Goal: Task Accomplishment & Management: Manage account settings

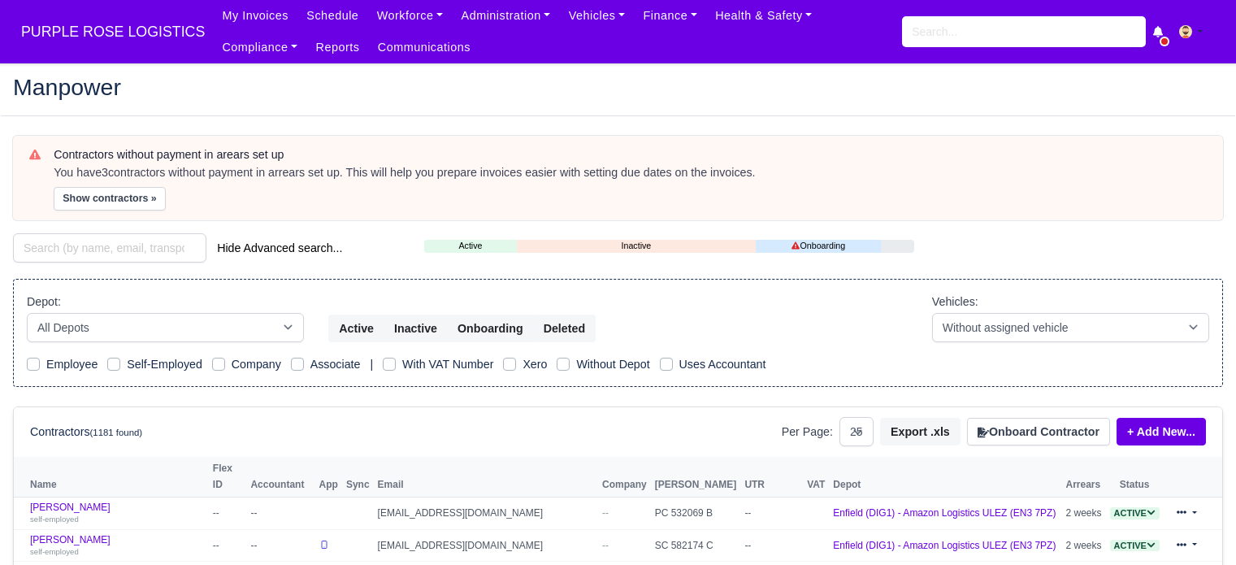
select select "25"
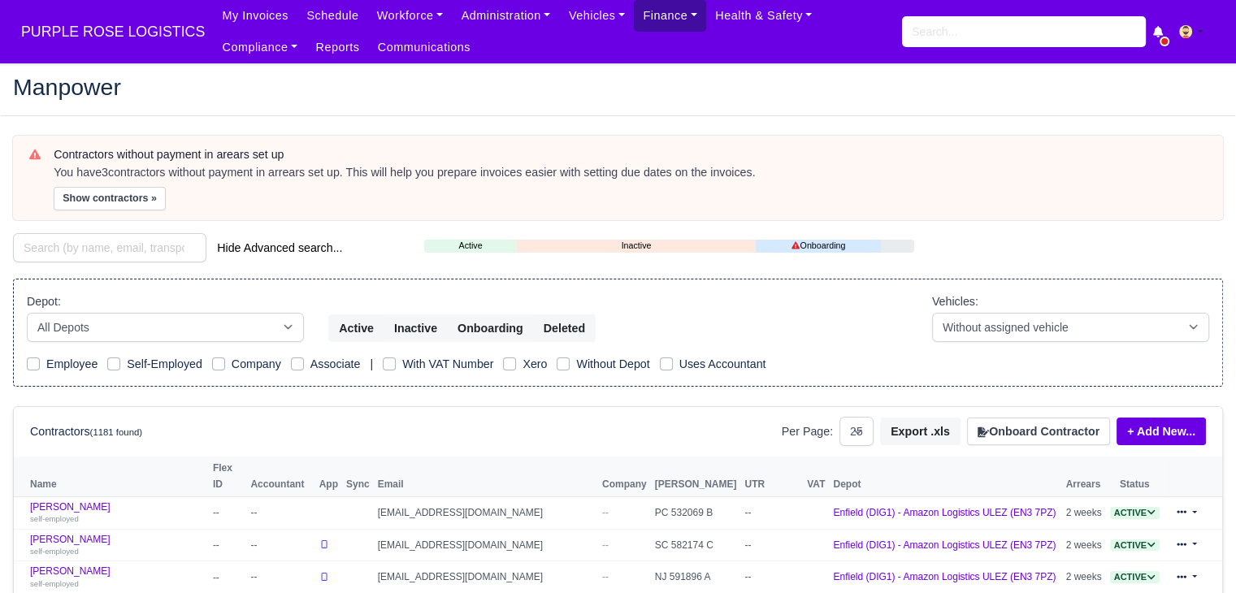
click at [634, 19] on link "Finance" at bounding box center [670, 16] width 72 height 32
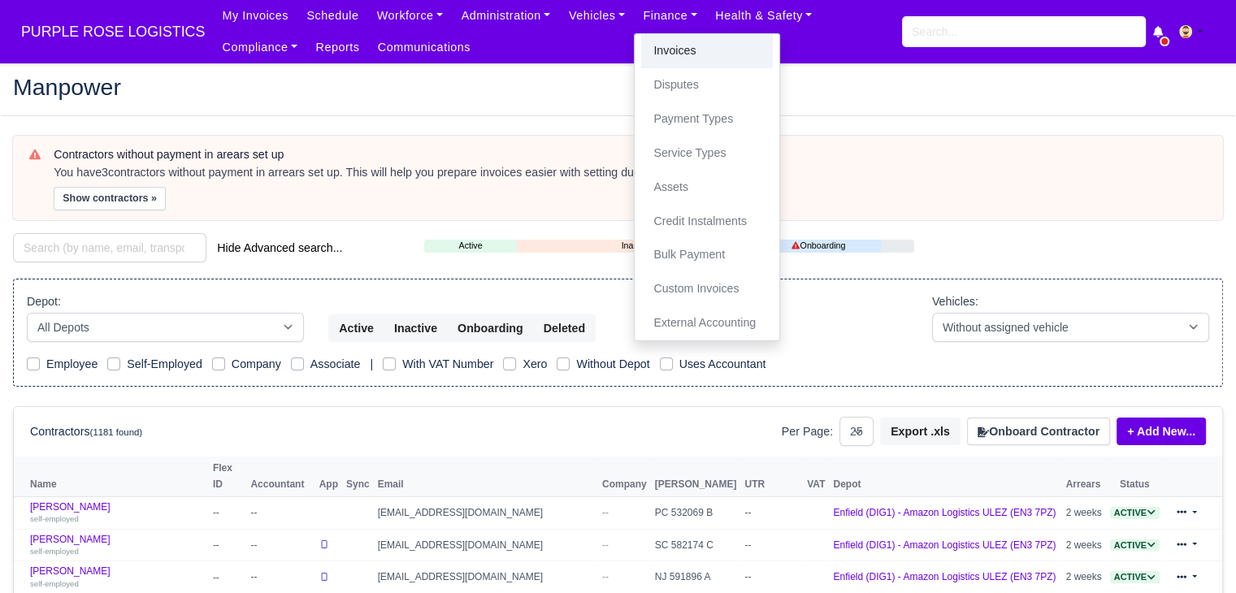
click at [645, 54] on link "Invoices" at bounding box center [707, 51] width 132 height 34
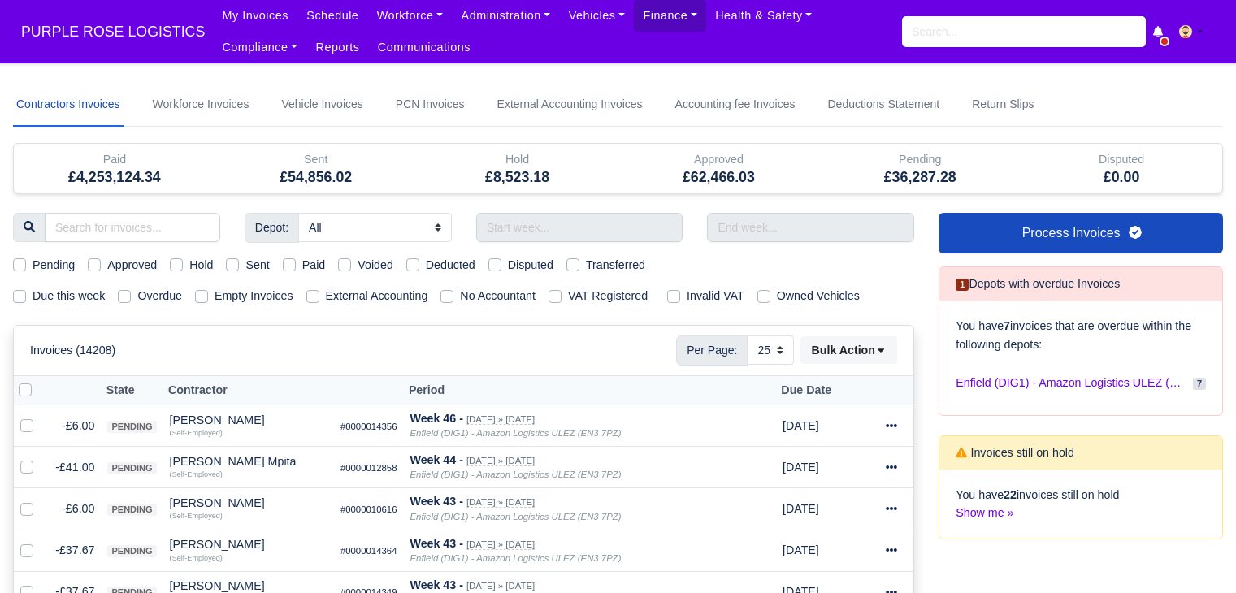
select select "25"
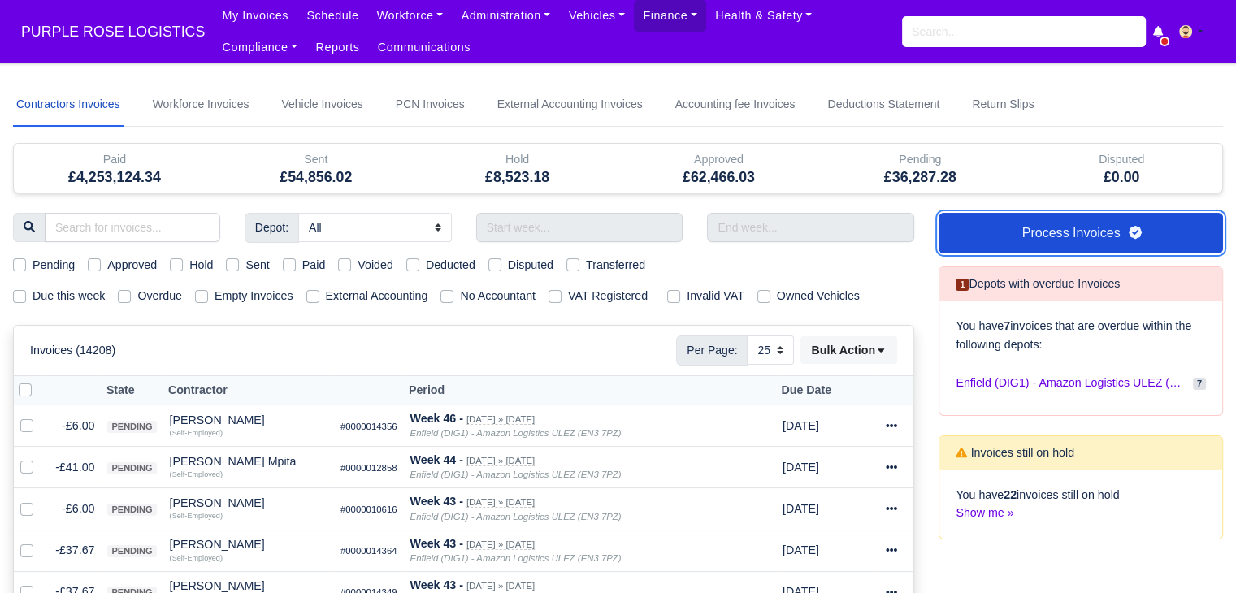
click at [1030, 236] on link "Process Invoices" at bounding box center [1080, 233] width 284 height 41
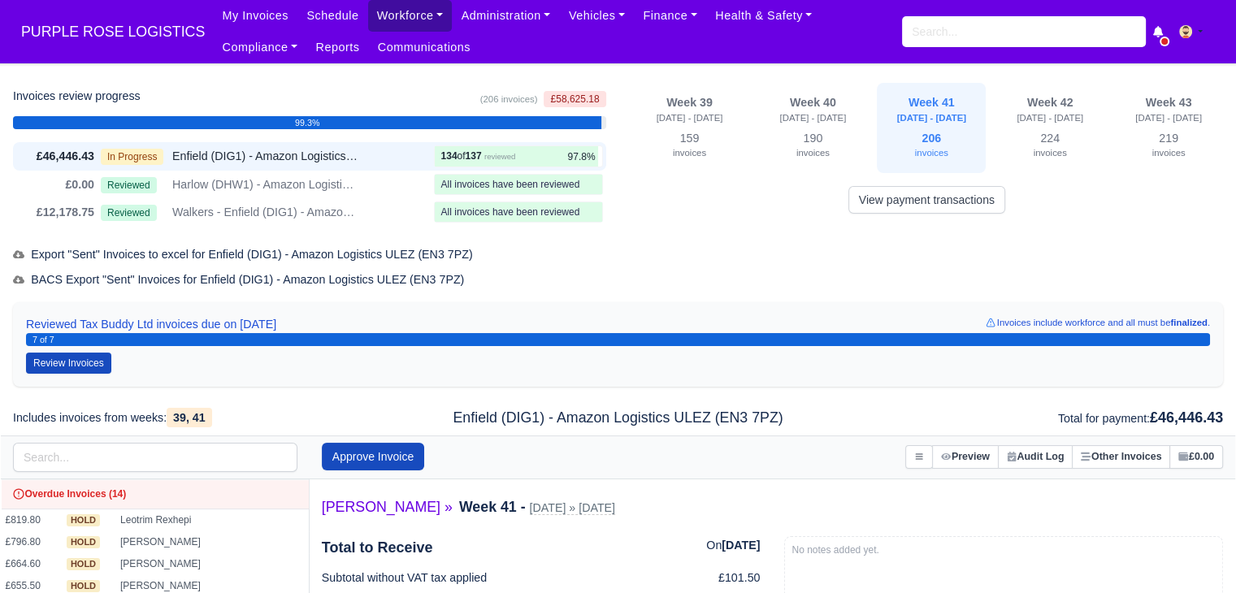
click at [375, 23] on link "Workforce" at bounding box center [410, 16] width 84 height 32
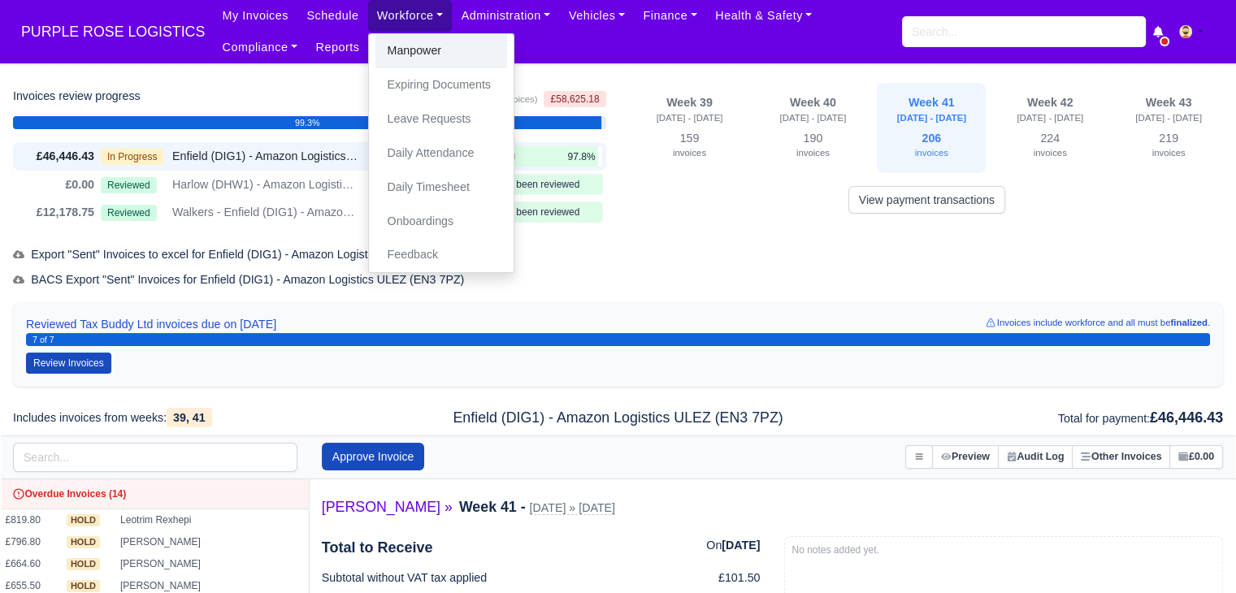
click at [394, 47] on link "Manpower" at bounding box center [441, 51] width 132 height 34
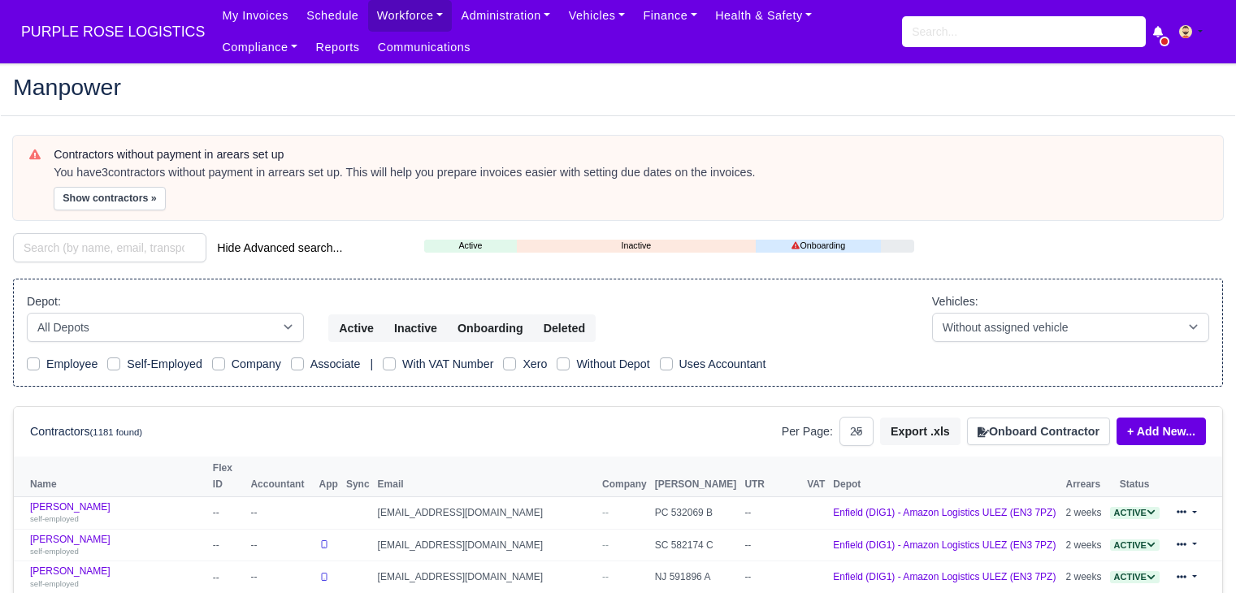
select select "25"
click at [130, 196] on button "Show contractors »" at bounding box center [110, 199] width 112 height 24
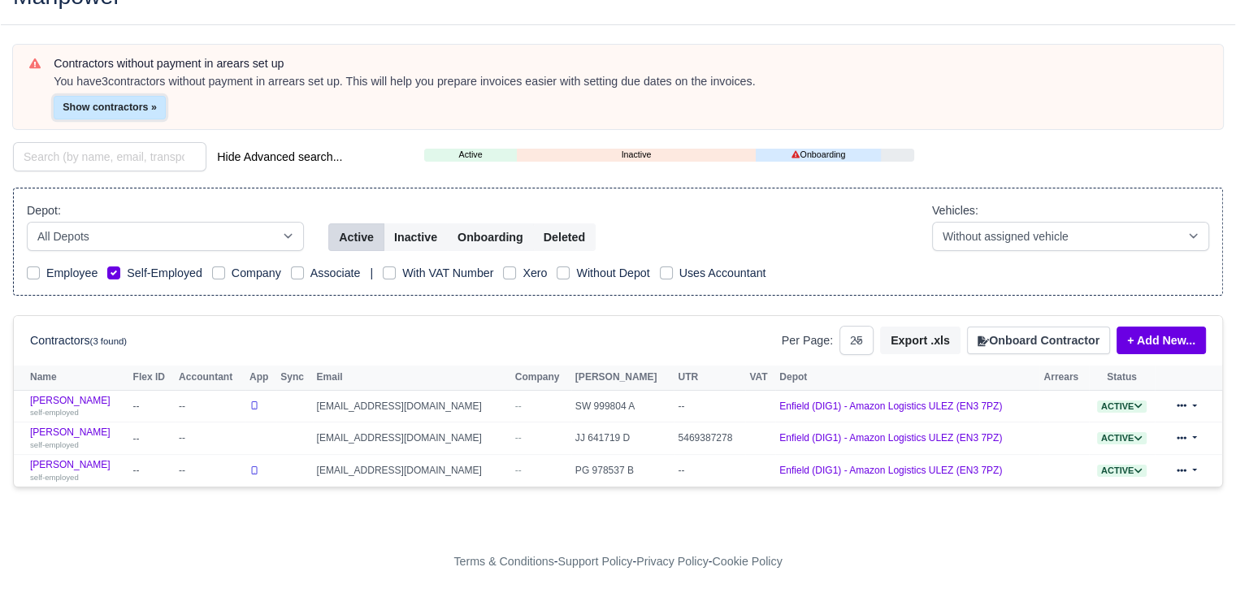
scroll to position [93, 0]
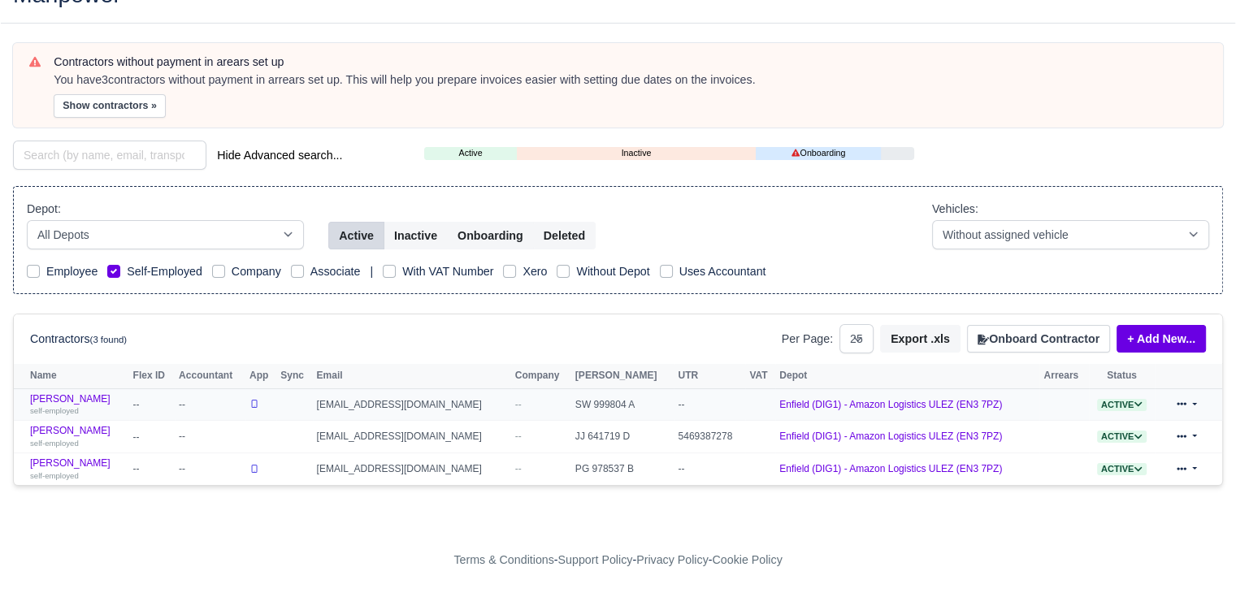
click at [76, 388] on td "Danilo pereira self-employed" at bounding box center [71, 404] width 115 height 32
click at [76, 397] on link "Danilo pereira self-employed" at bounding box center [77, 405] width 95 height 24
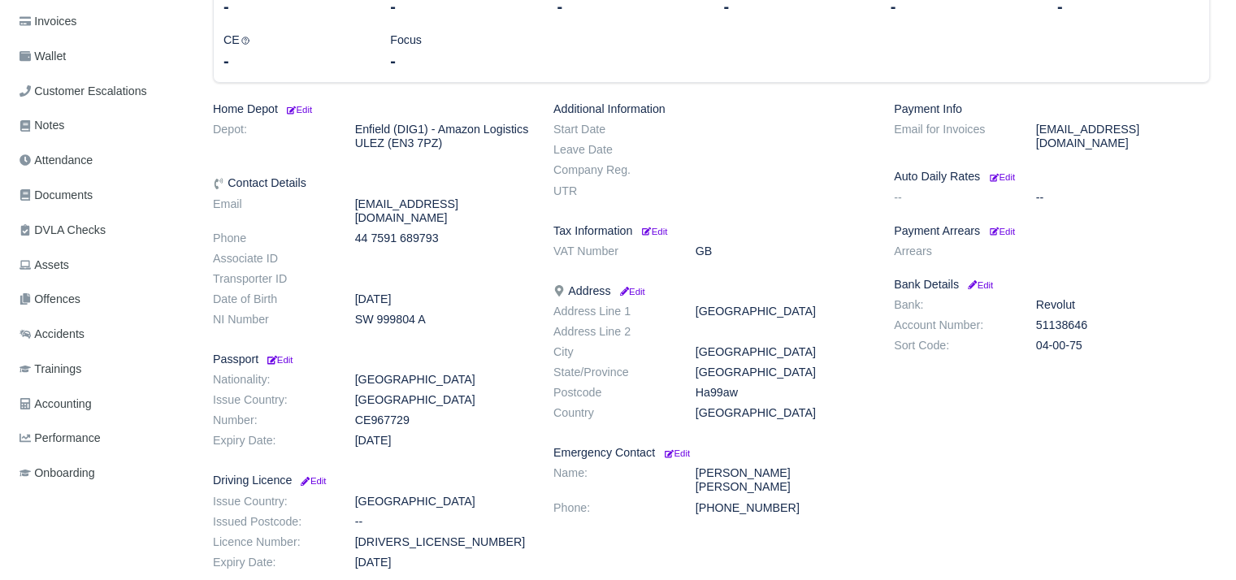
scroll to position [325, 0]
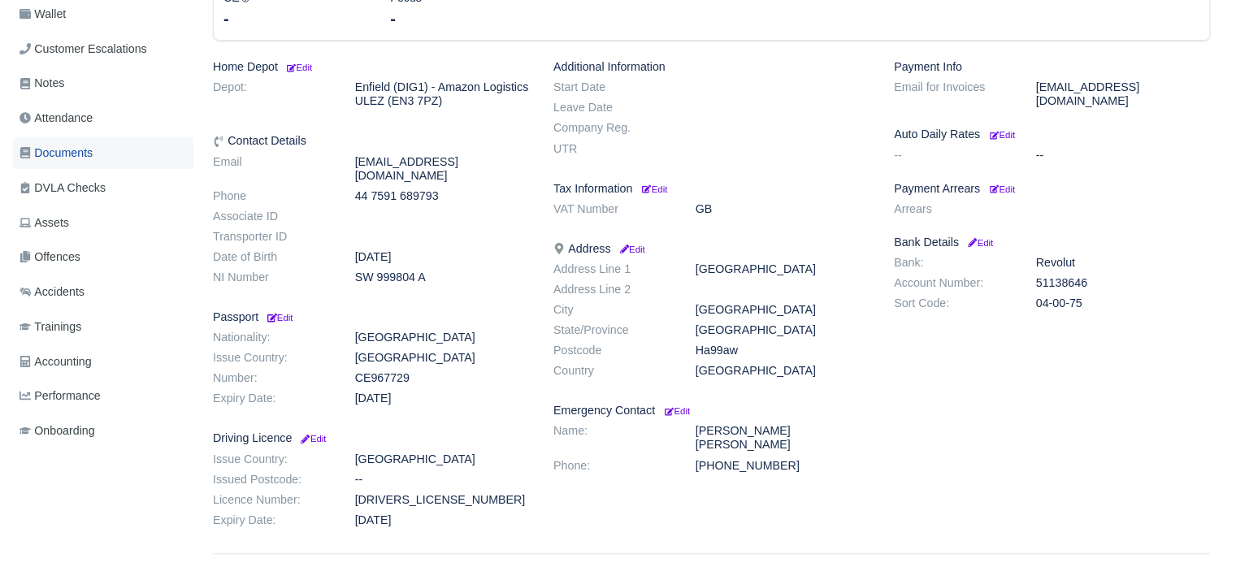
click at [75, 150] on span "Documents" at bounding box center [55, 153] width 73 height 19
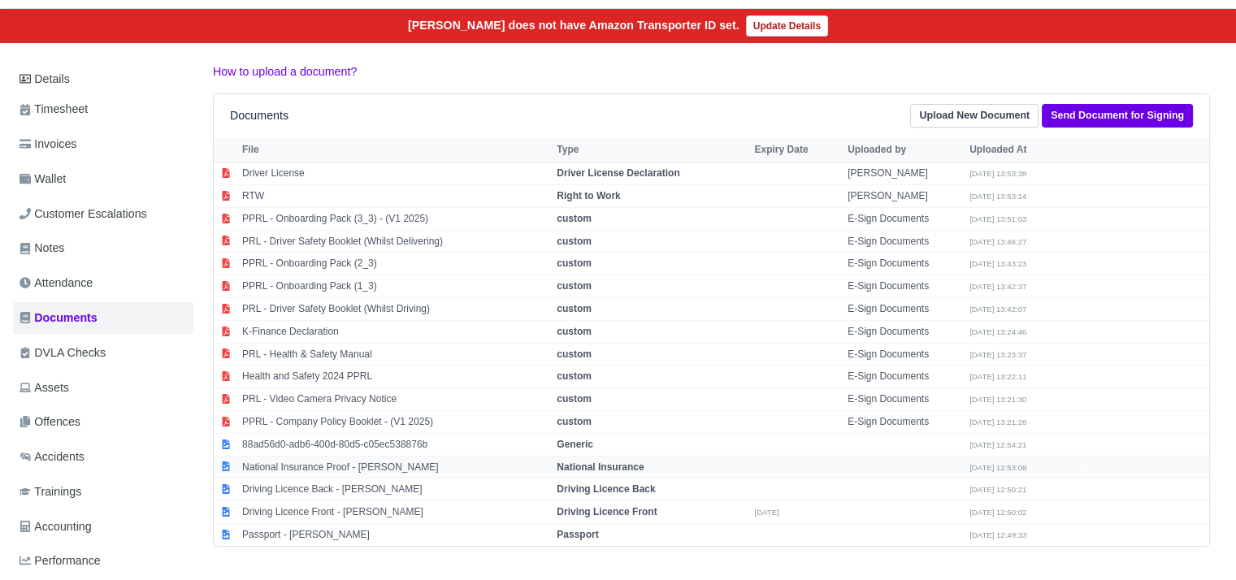
scroll to position [162, 0]
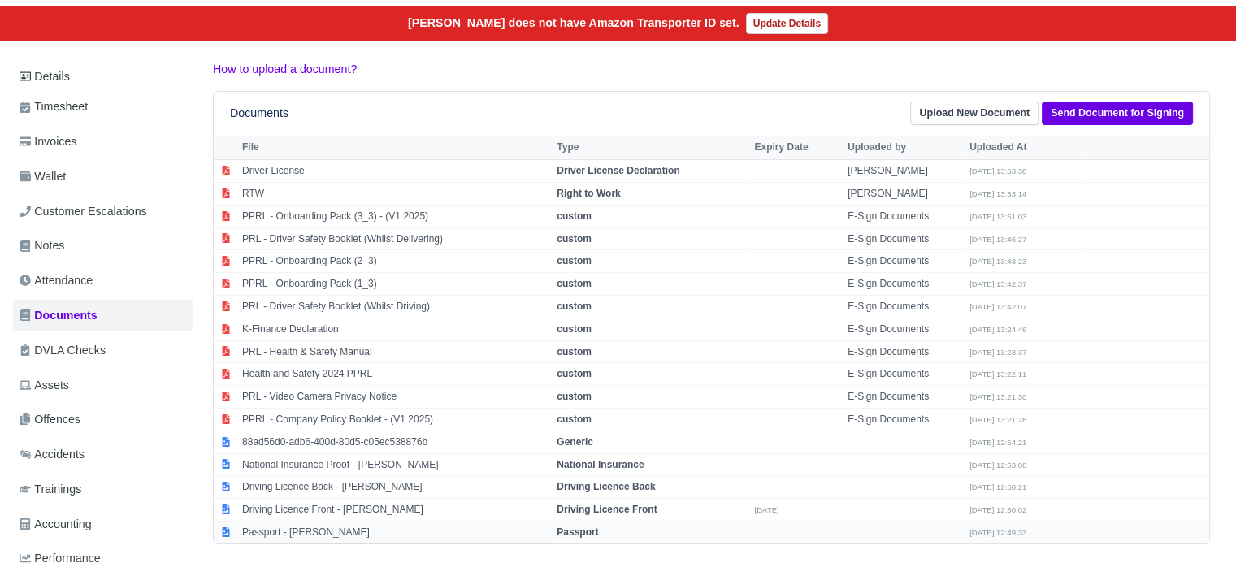
click at [321, 522] on td "Passport - [PERSON_NAME]" at bounding box center [395, 533] width 314 height 22
select select "passport"
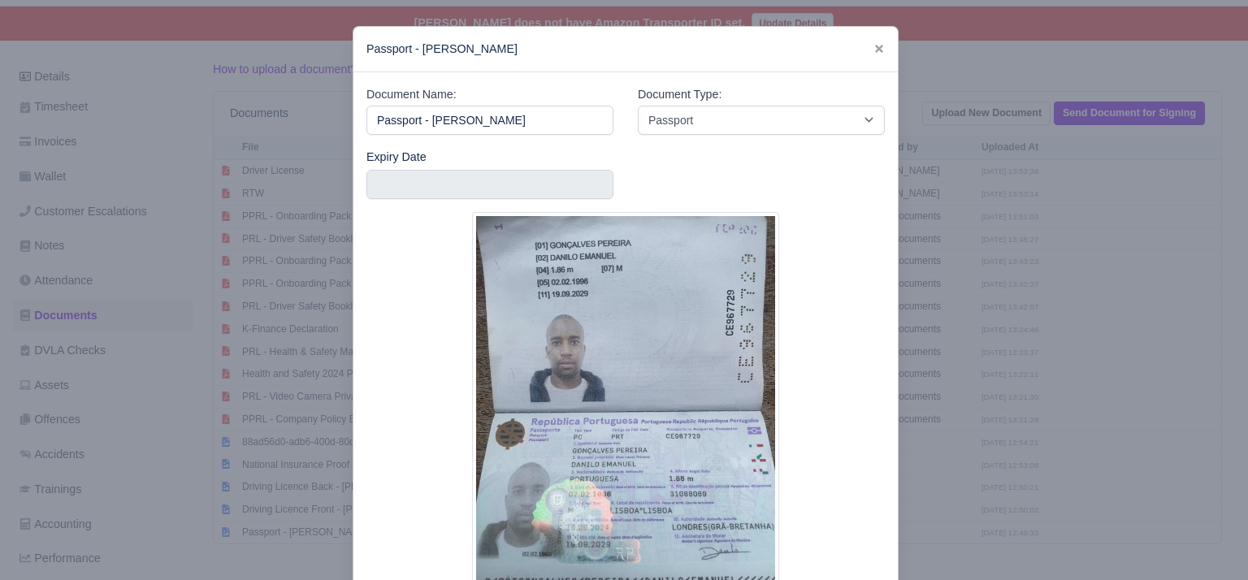
click at [283, 426] on div at bounding box center [624, 290] width 1248 height 580
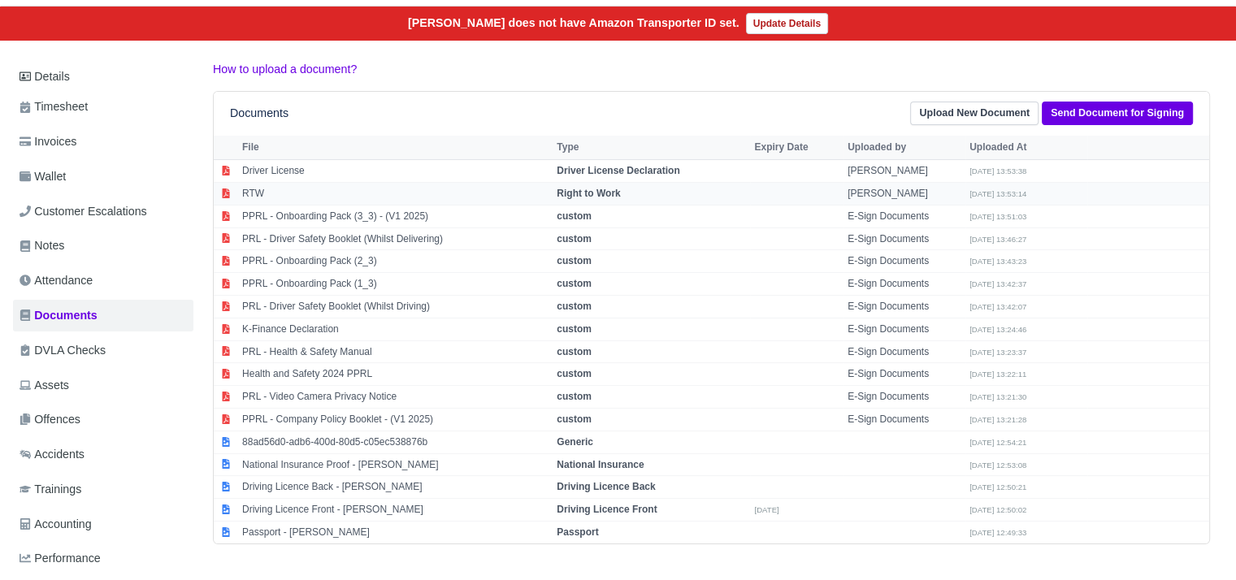
click at [272, 196] on td "RTW" at bounding box center [395, 194] width 314 height 23
select select "right-to-work"
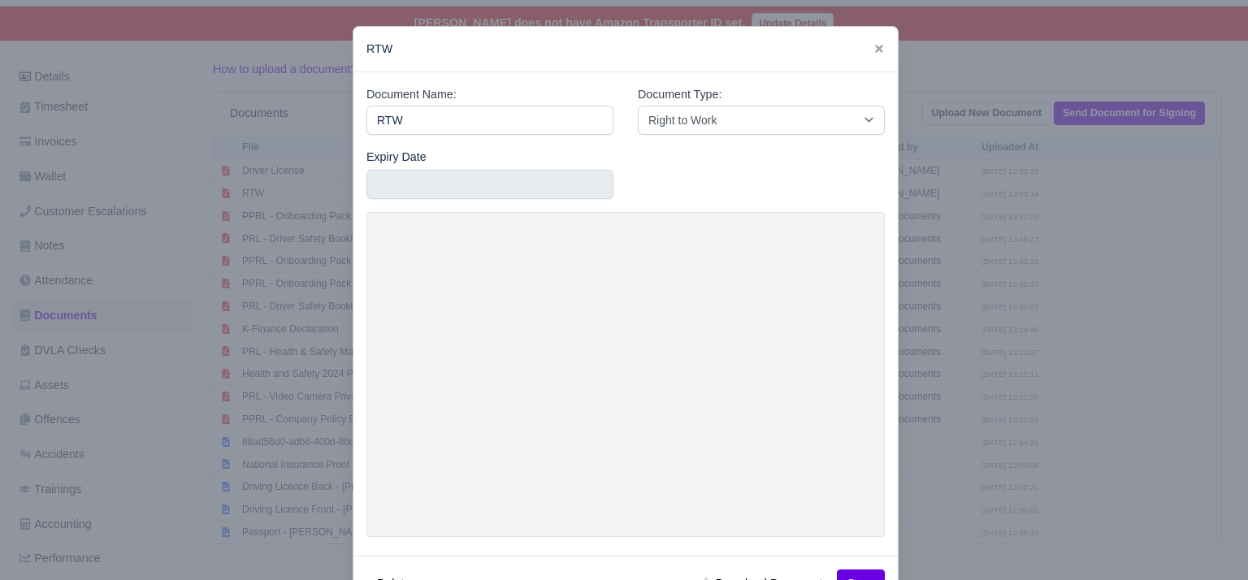
click at [302, 326] on div at bounding box center [624, 290] width 1248 height 580
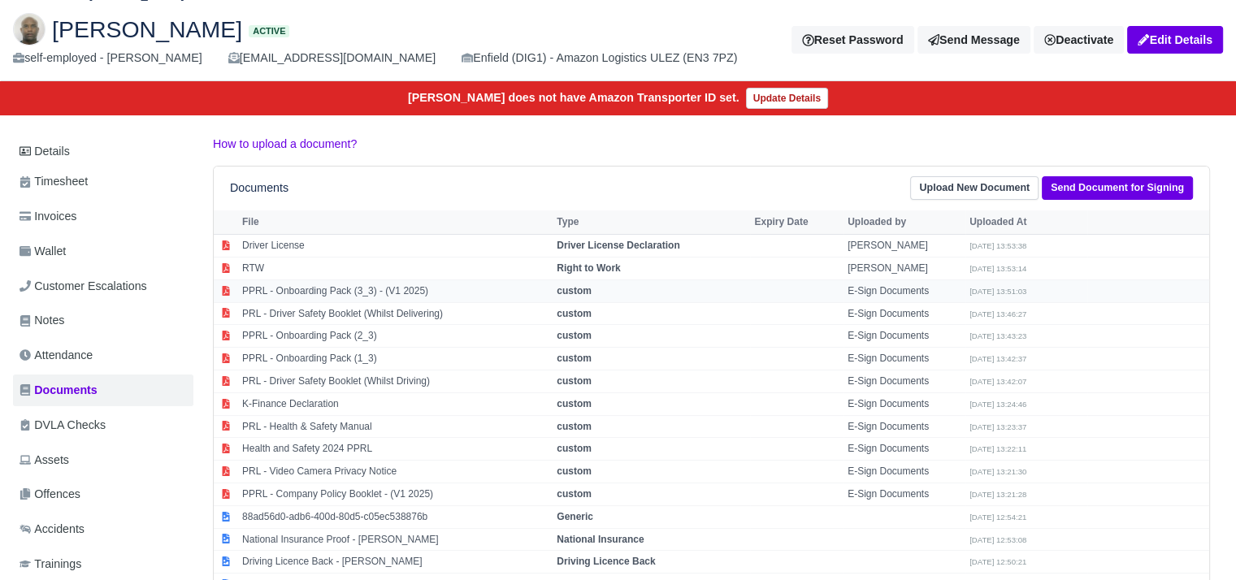
scroll to position [81, 0]
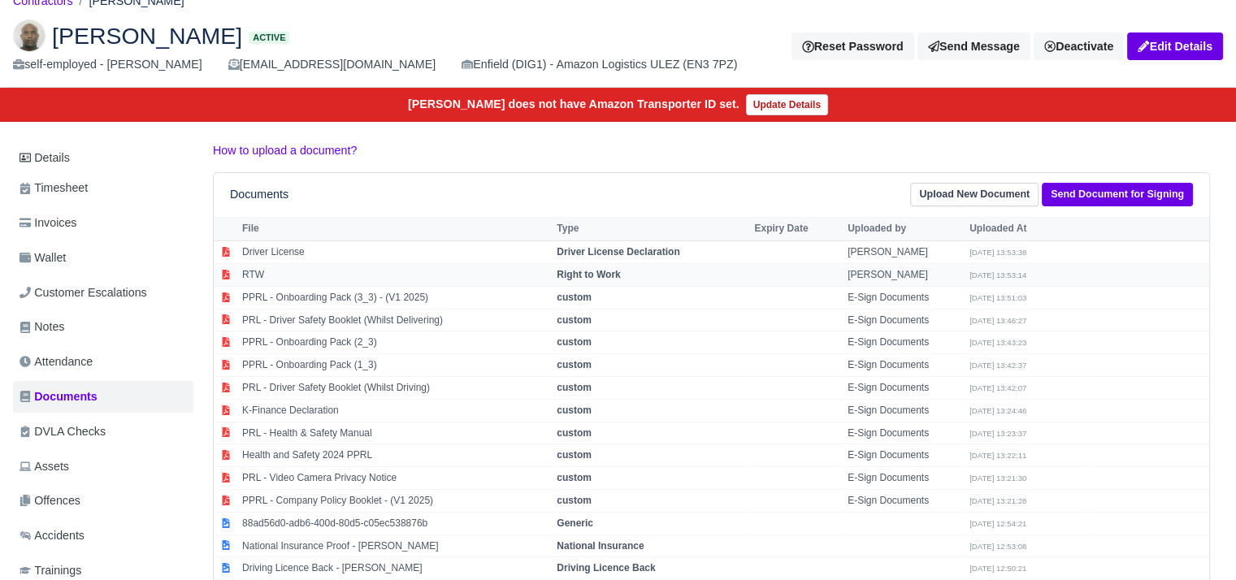
click at [302, 269] on td "RTW" at bounding box center [395, 275] width 314 height 23
select select "right-to-work"
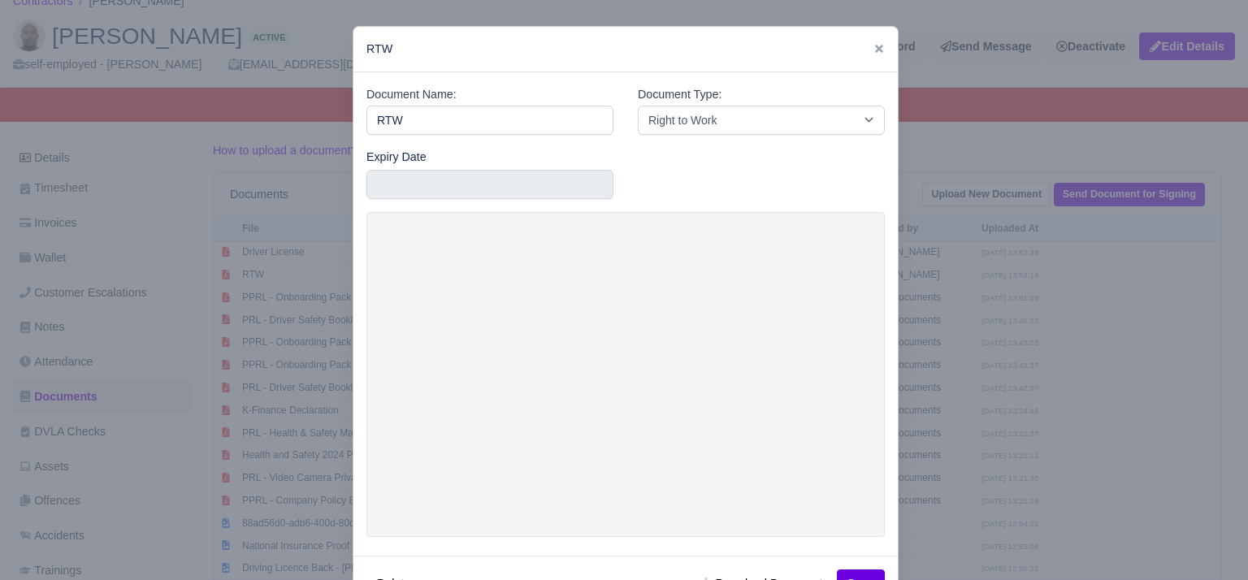
click at [297, 326] on div at bounding box center [624, 290] width 1248 height 580
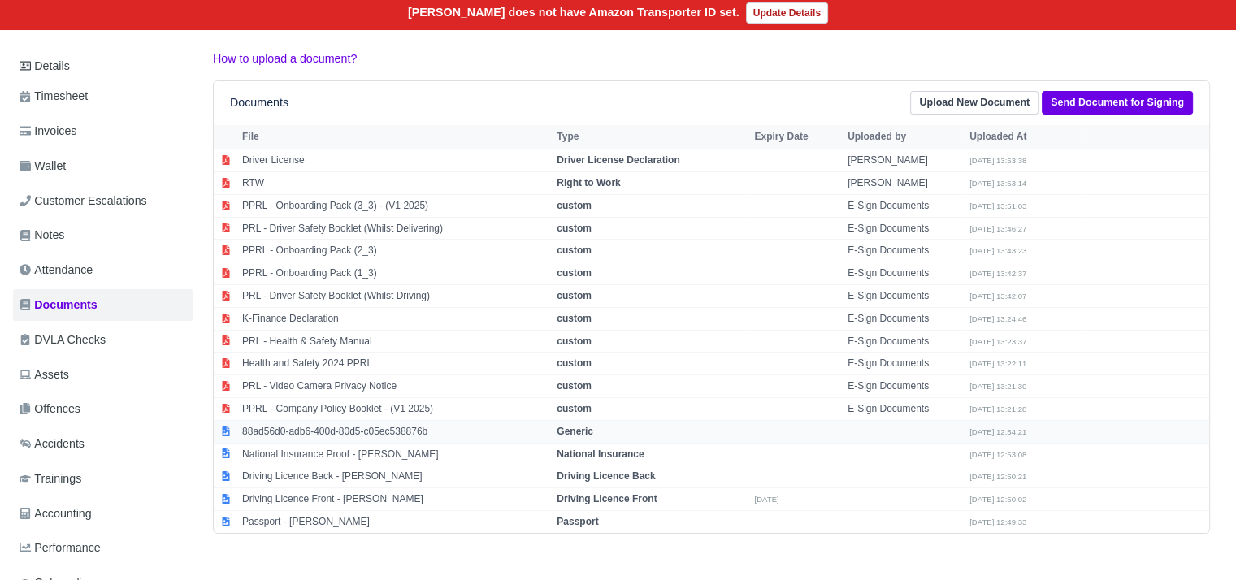
scroll to position [293, 0]
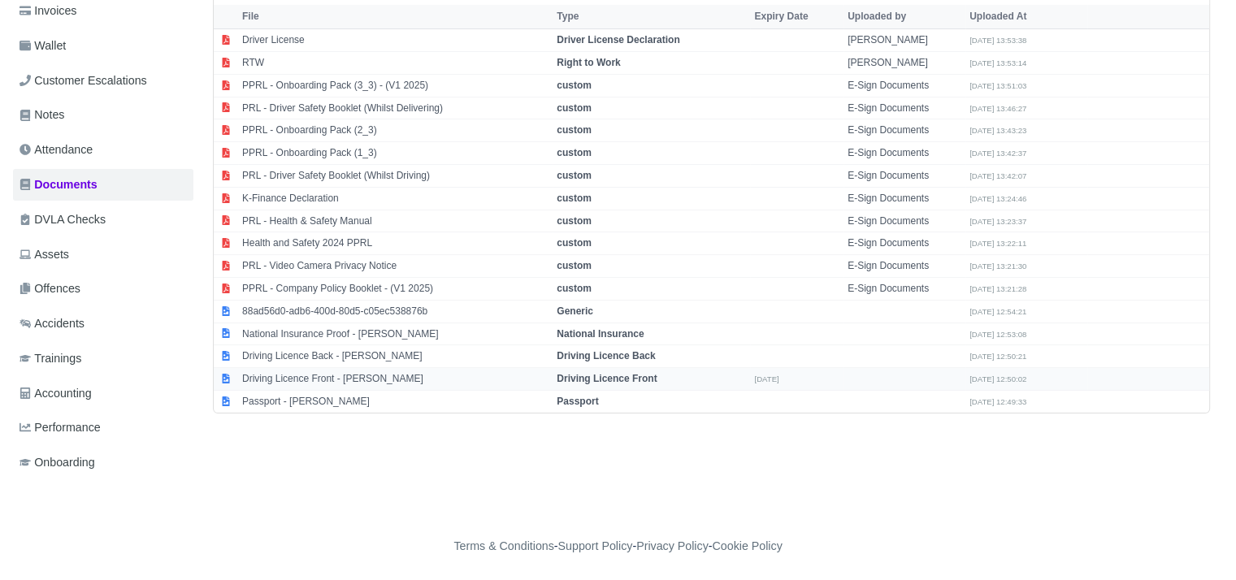
click at [375, 371] on td "Driving Licence Front - Danilo pereira" at bounding box center [395, 379] width 314 height 23
select select "driving-licence-front"
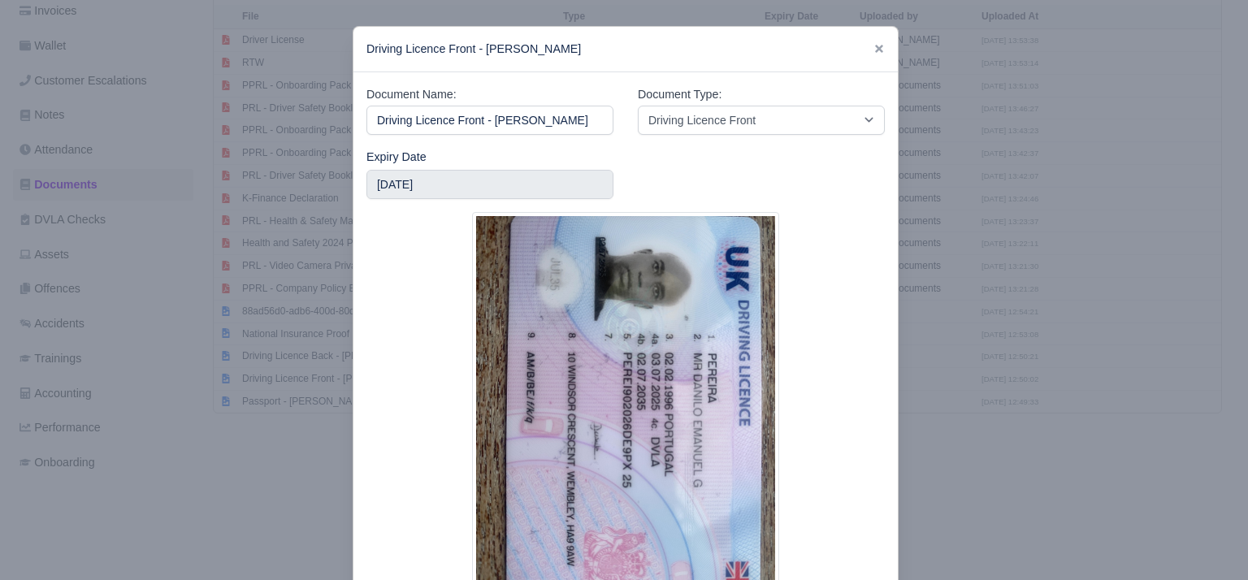
click at [308, 319] on div at bounding box center [624, 290] width 1248 height 580
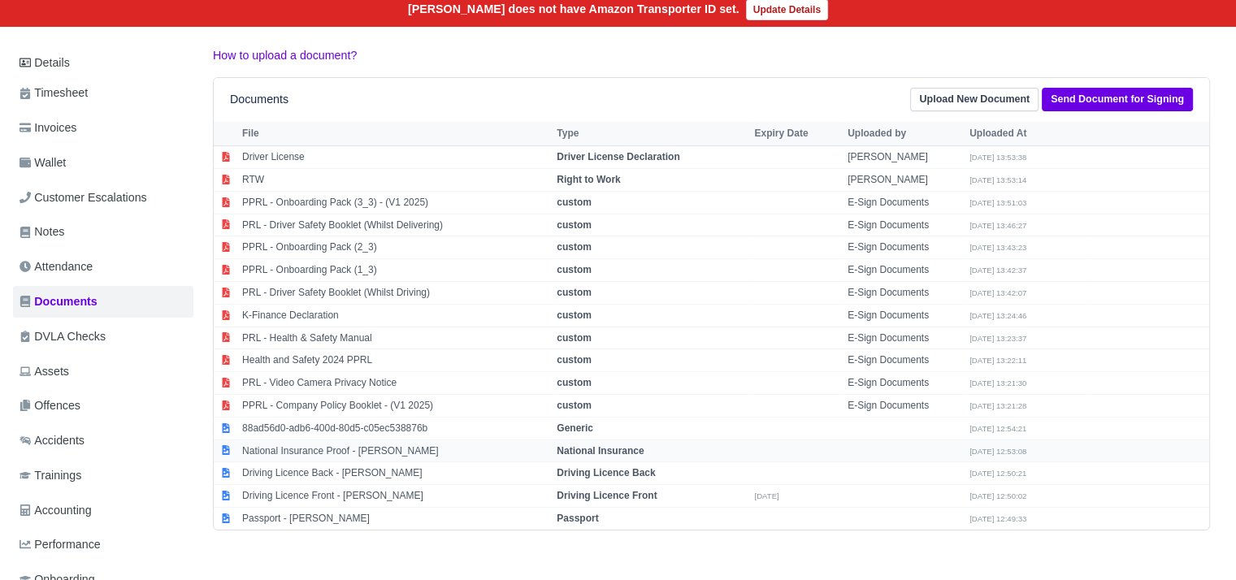
scroll to position [0, 0]
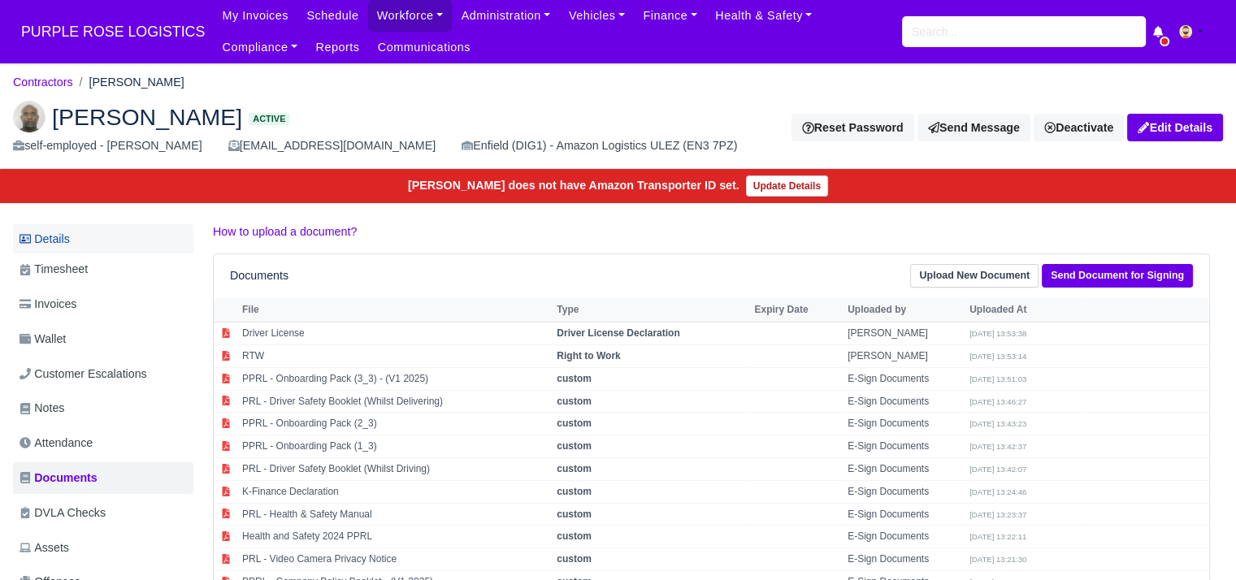
click at [127, 244] on link "Details" at bounding box center [103, 239] width 180 height 30
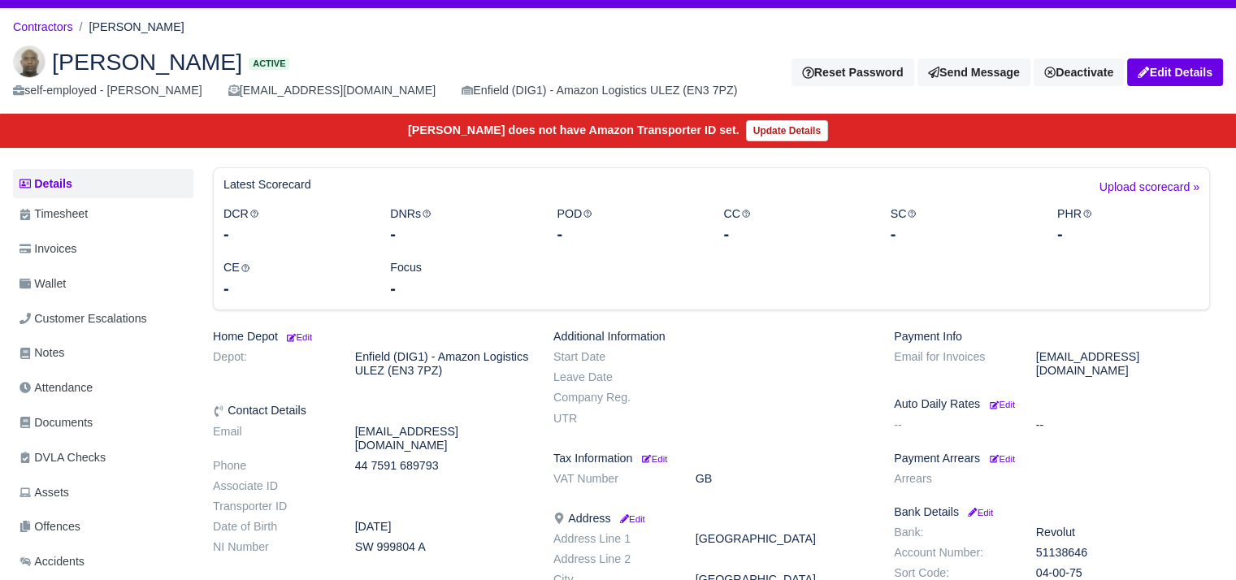
scroll to position [81, 0]
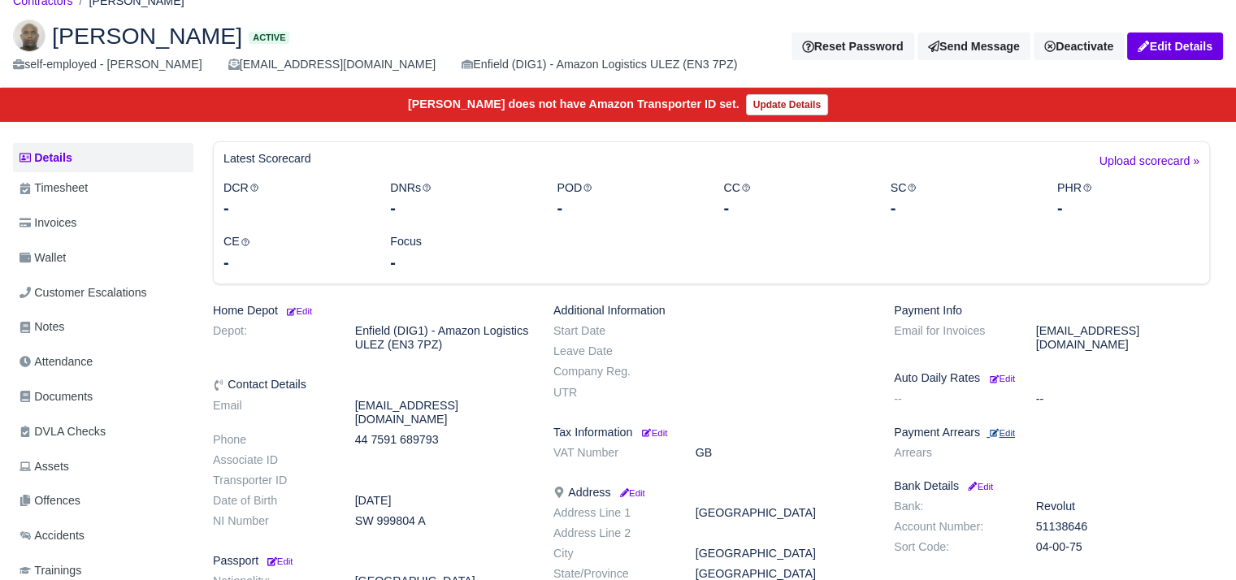
click at [998, 429] on icon at bounding box center [994, 433] width 9 height 8
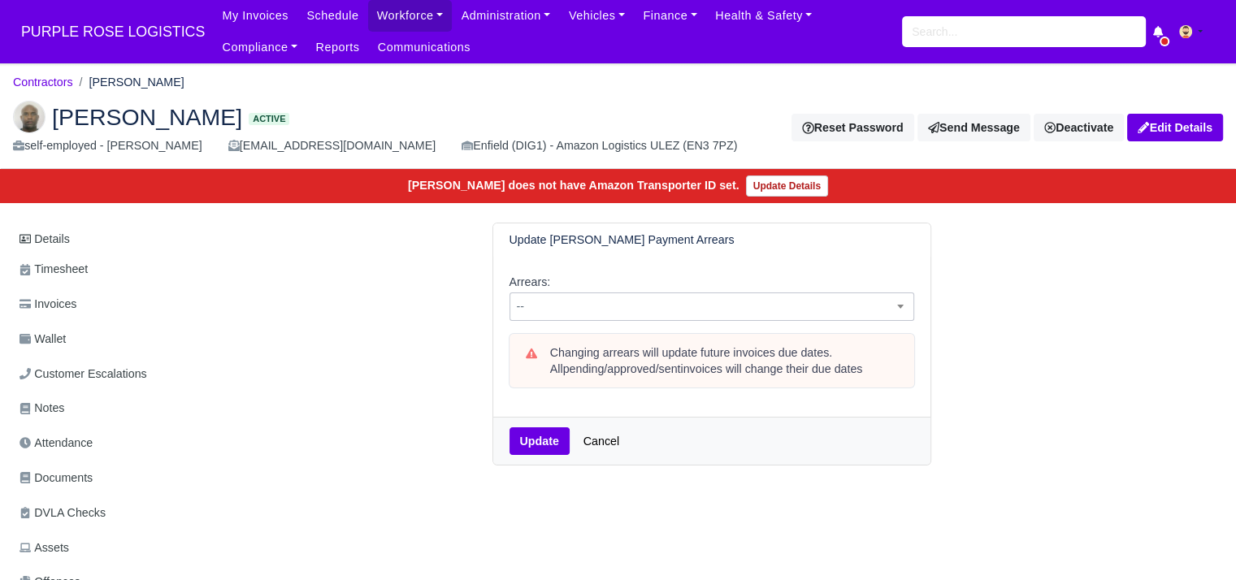
click at [731, 300] on span "--" at bounding box center [711, 307] width 403 height 20
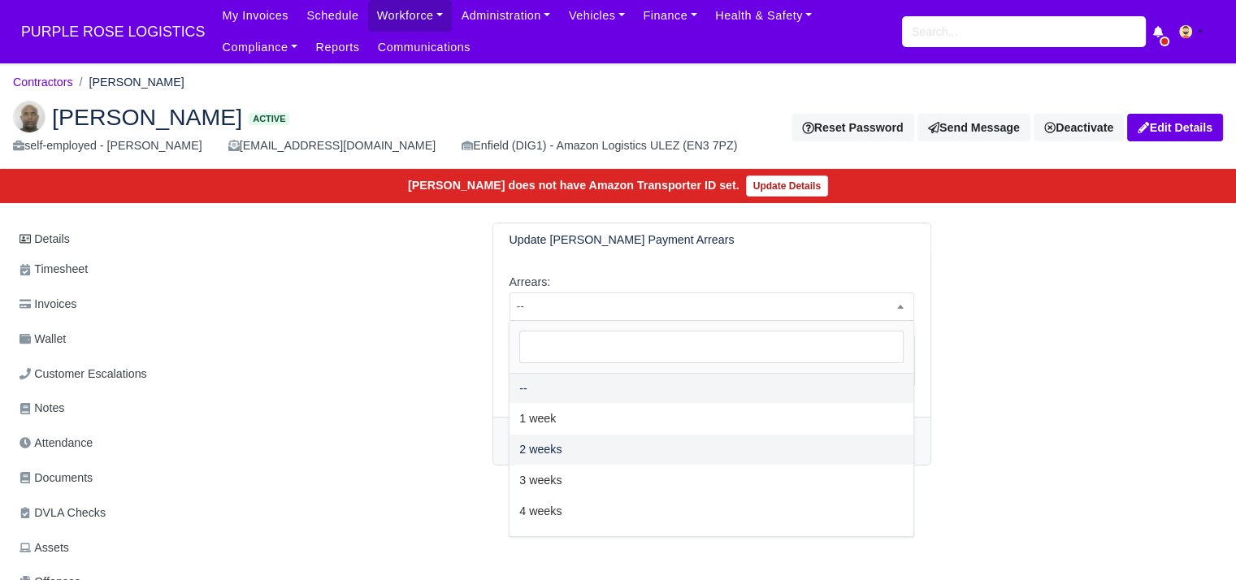
select select "2W"
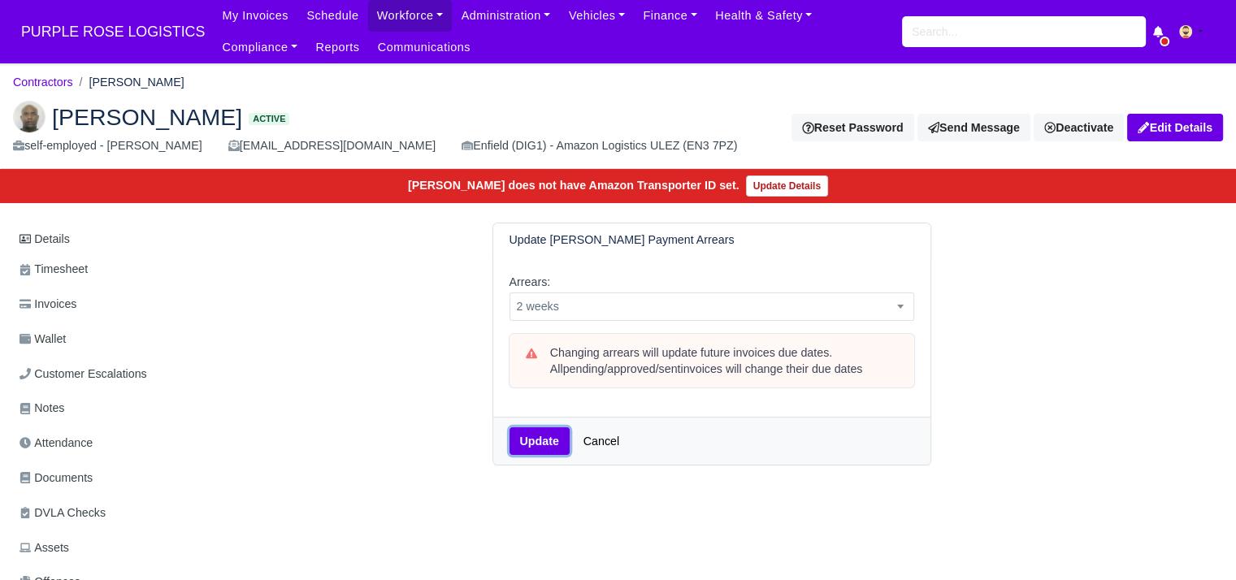
click at [523, 436] on button "Update" at bounding box center [539, 441] width 60 height 28
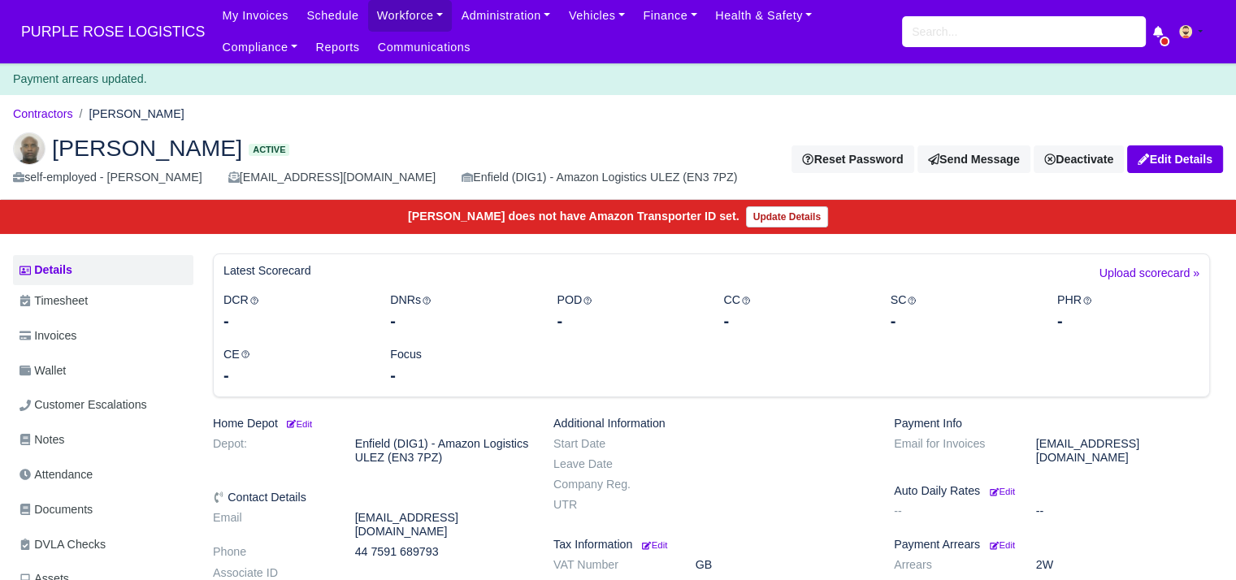
click at [48, 105] on li "Contractors" at bounding box center [43, 114] width 60 height 19
click at [45, 107] on link "Contractors" at bounding box center [43, 113] width 60 height 13
click at [45, 111] on link "Contractors" at bounding box center [43, 113] width 60 height 13
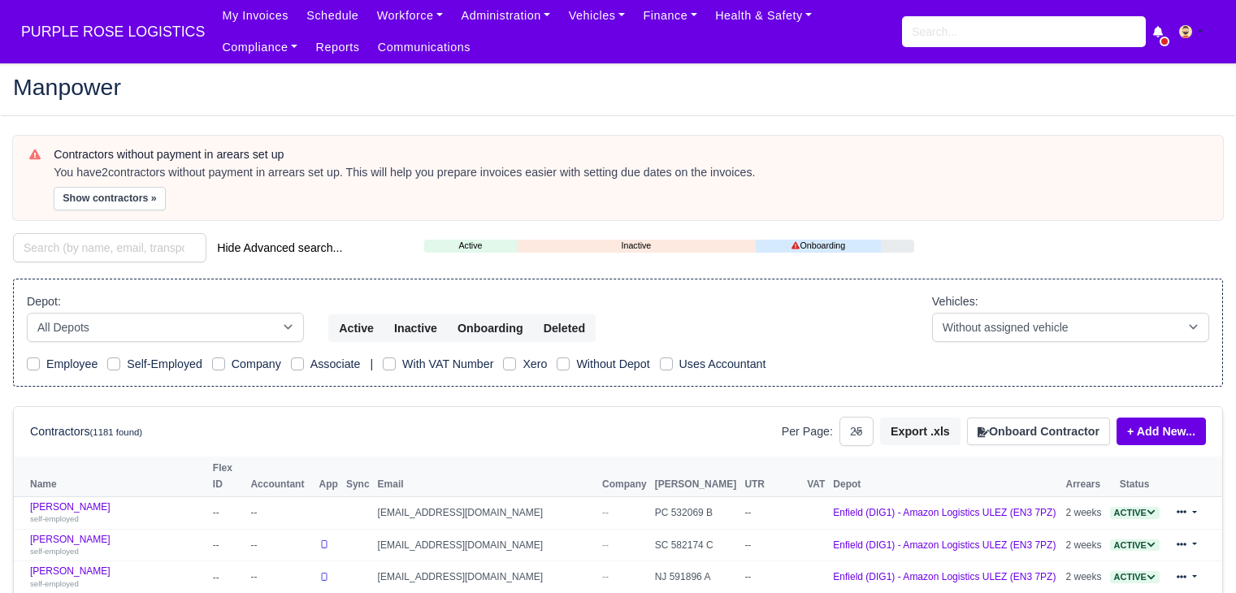
select select "25"
click at [106, 196] on button "Show contractors »" at bounding box center [110, 199] width 112 height 24
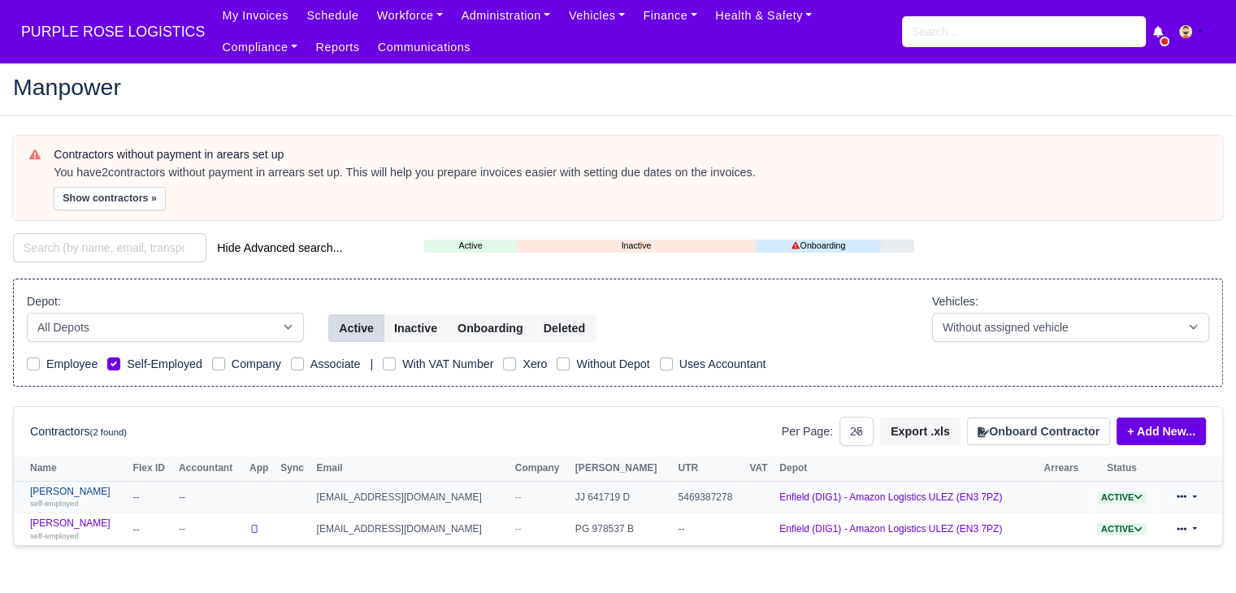
click at [54, 488] on link "Kunal Bhatt self-employed" at bounding box center [77, 498] width 95 height 24
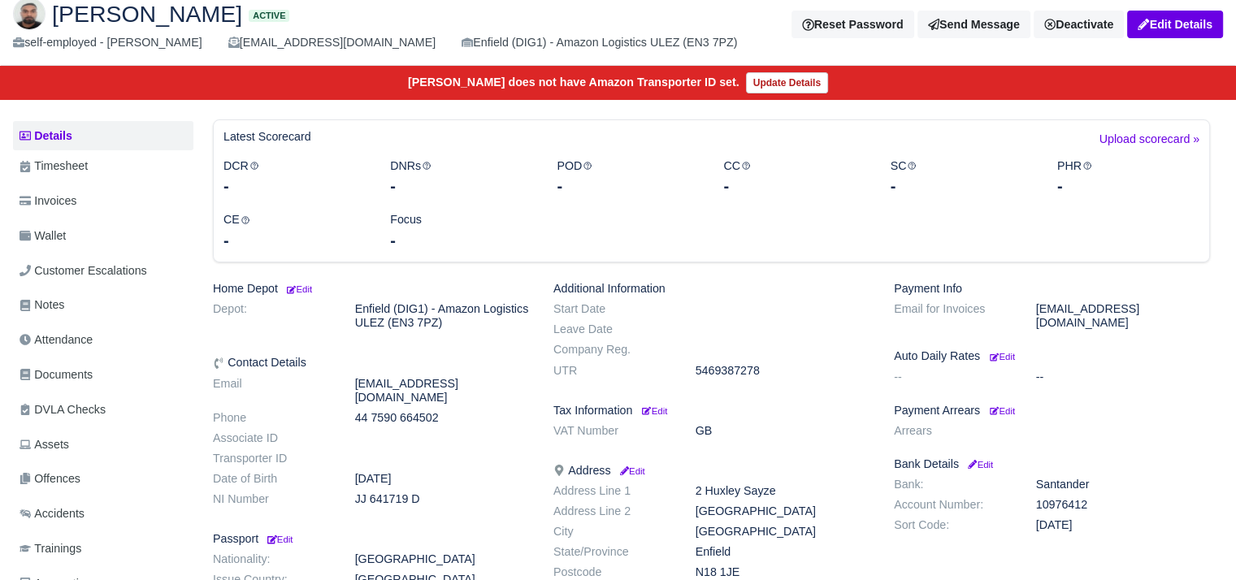
scroll to position [244, 0]
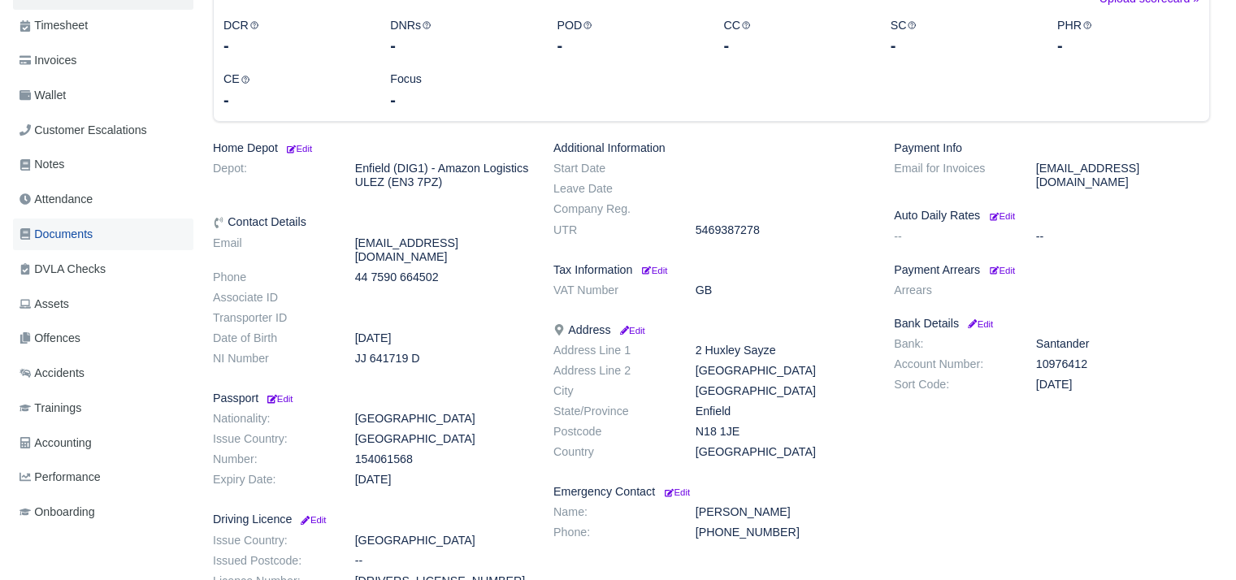
click at [98, 236] on link "Documents" at bounding box center [103, 235] width 180 height 32
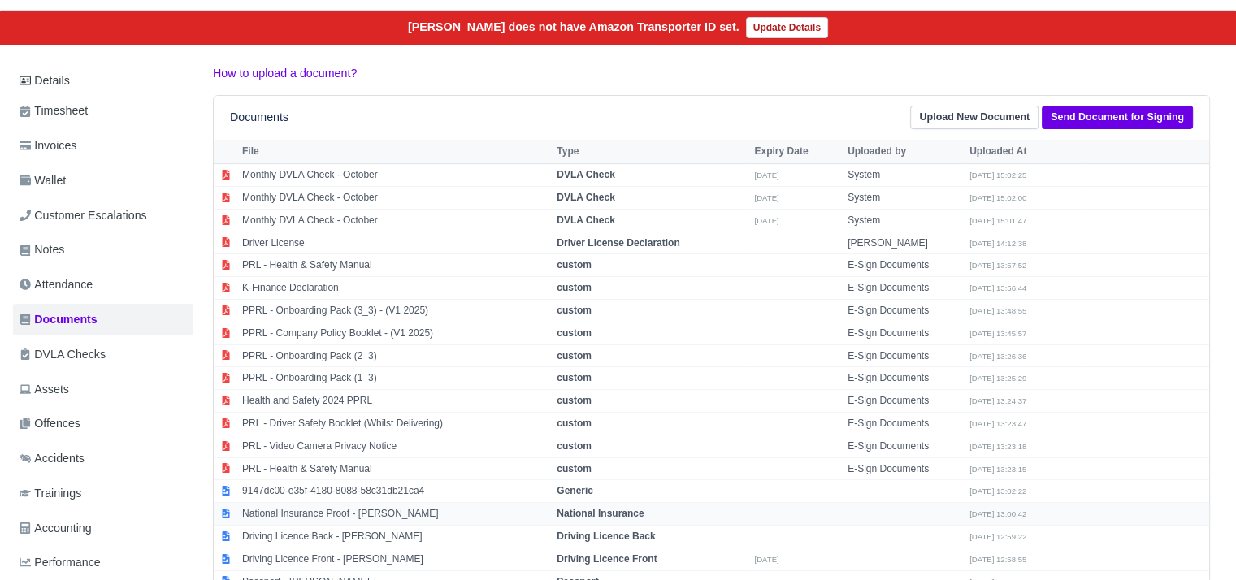
scroll to position [293, 0]
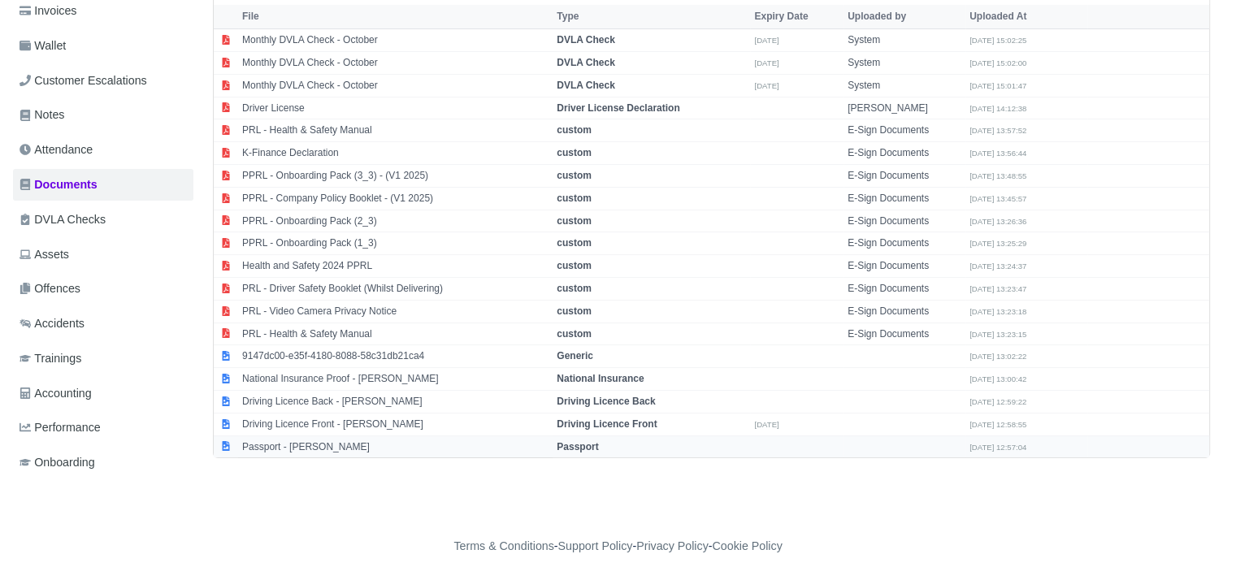
click at [353, 435] on td "Passport - [PERSON_NAME]" at bounding box center [395, 446] width 314 height 22
select select "passport"
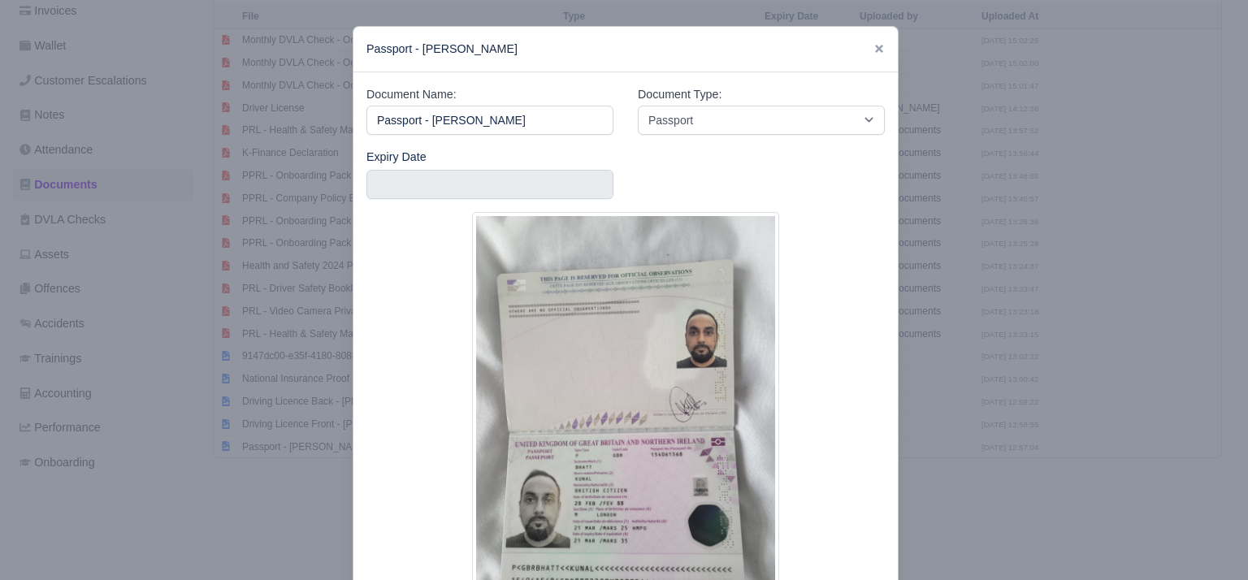
click at [302, 484] on div at bounding box center [624, 290] width 1248 height 580
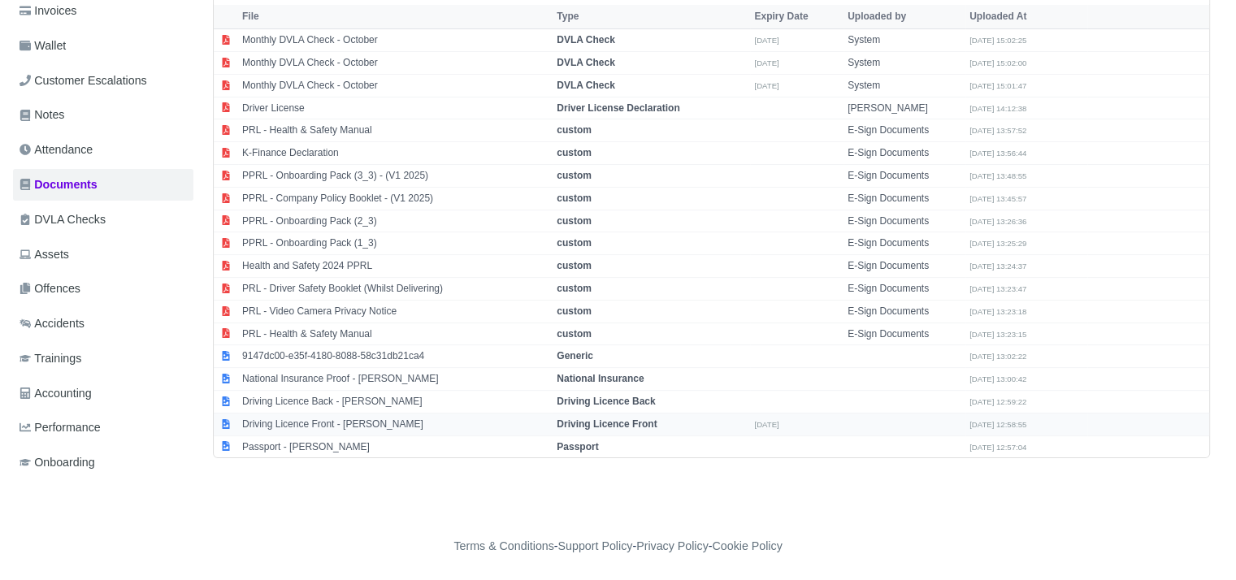
click at [349, 417] on td "Driving Licence Front - Kunal Bhatt" at bounding box center [395, 424] width 314 height 23
select select "driving-licence-front"
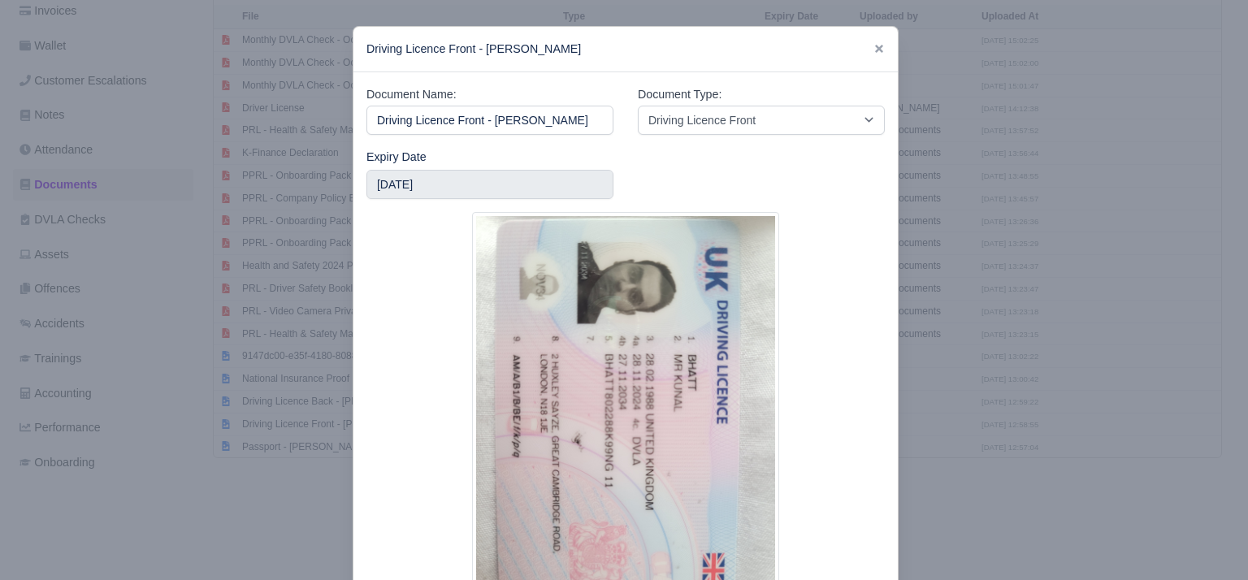
click at [245, 484] on div at bounding box center [624, 290] width 1248 height 580
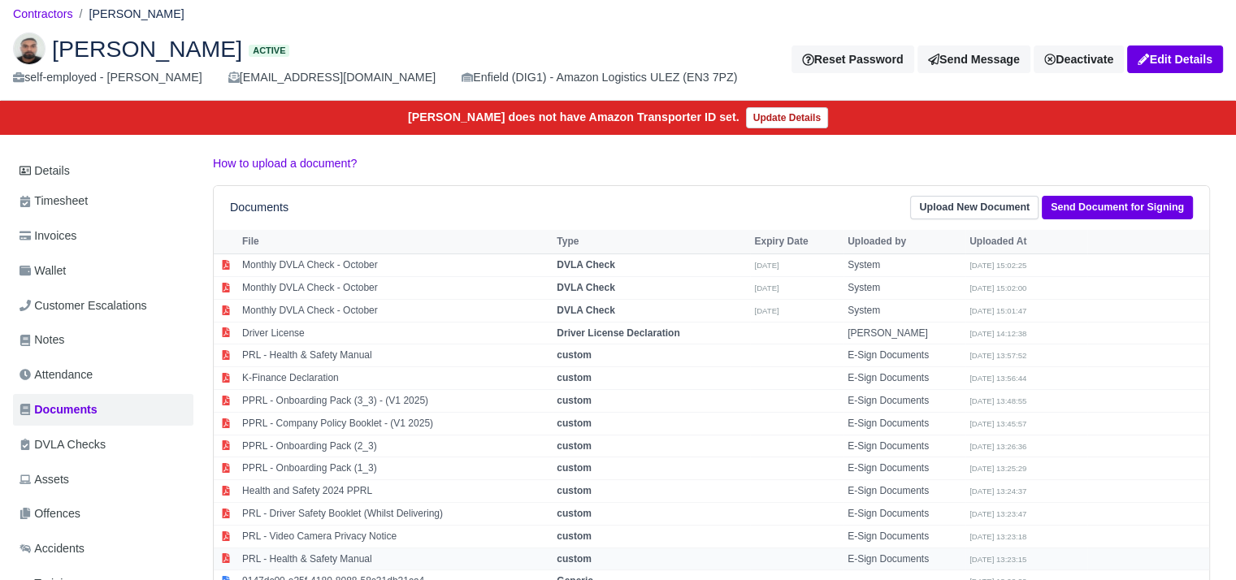
scroll to position [0, 0]
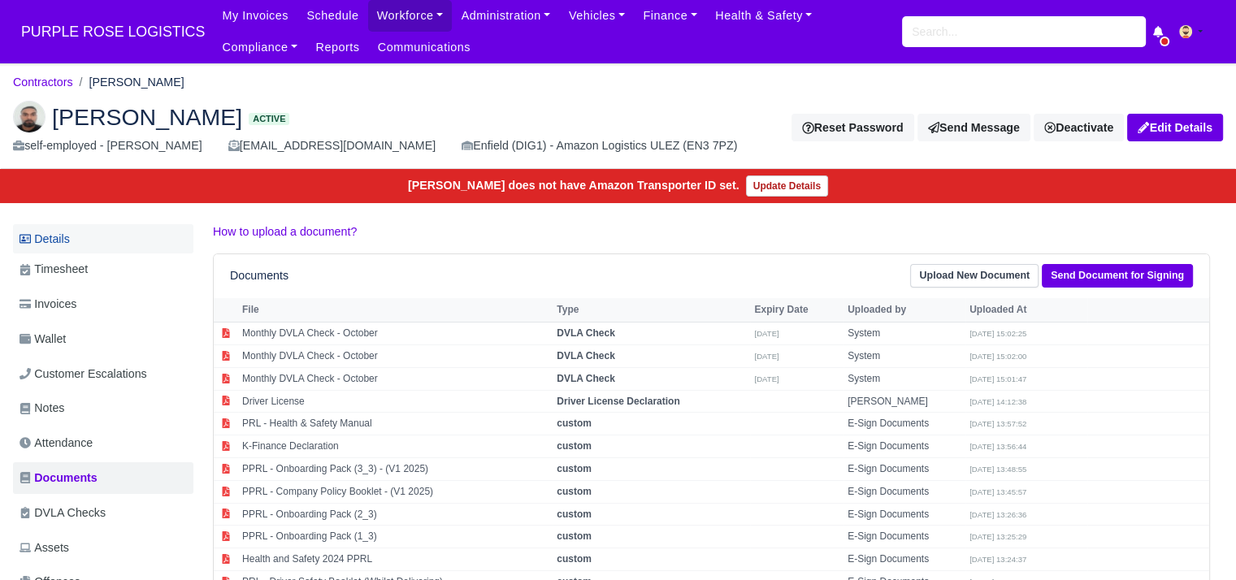
click at [130, 233] on link "Details" at bounding box center [103, 239] width 180 height 30
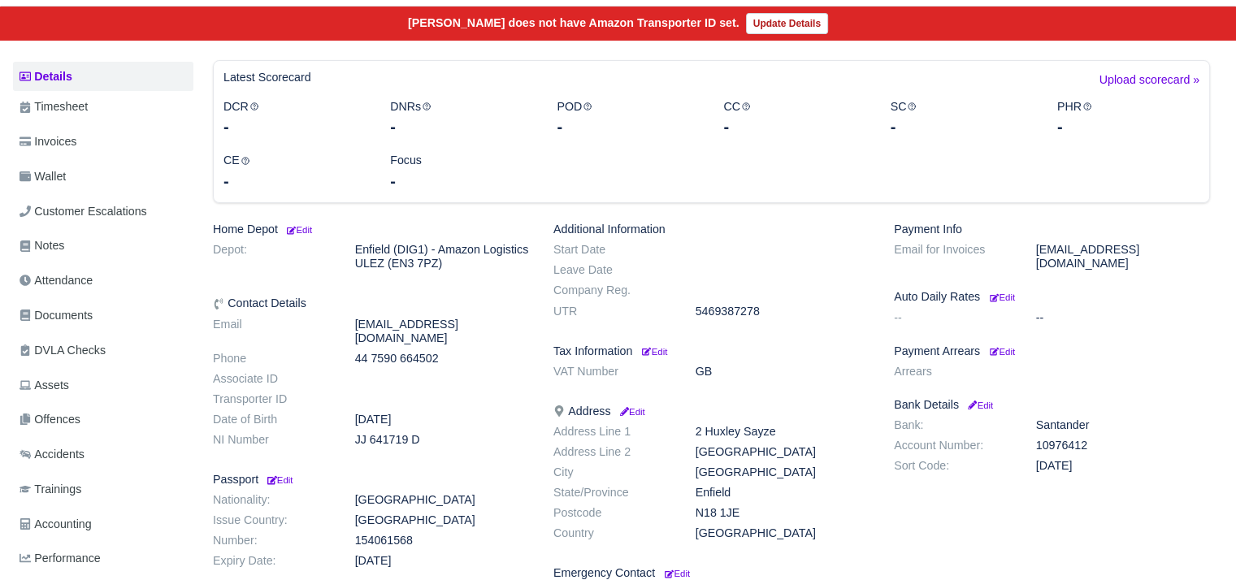
scroll to position [162, 0]
click at [1012, 347] on small "Edit" at bounding box center [1002, 352] width 25 height 10
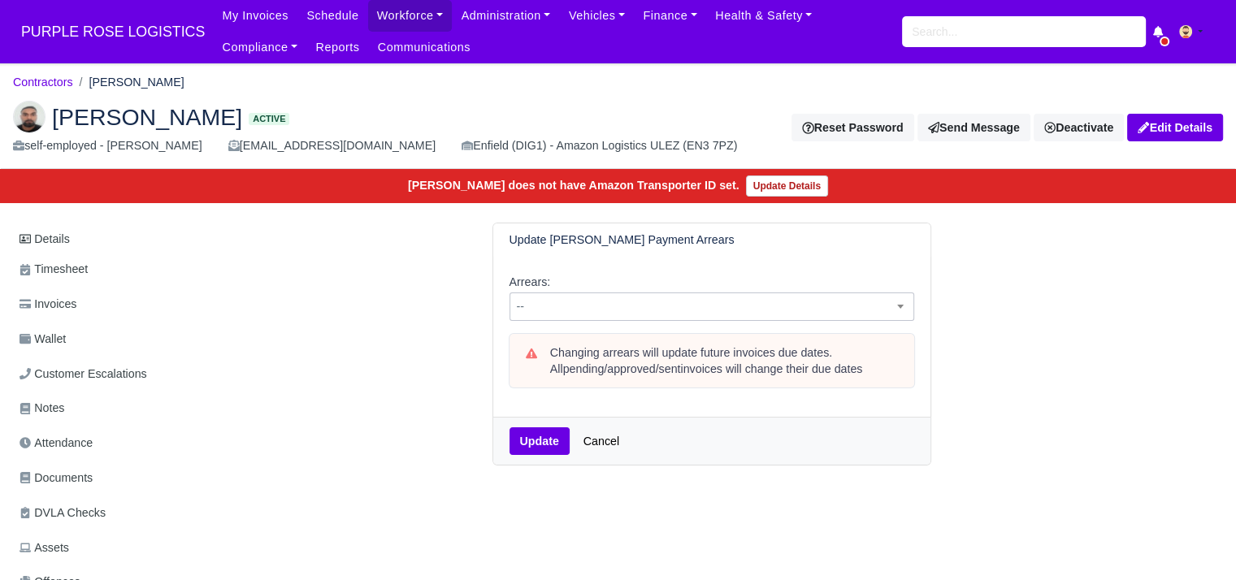
click at [638, 304] on span "--" at bounding box center [711, 307] width 403 height 20
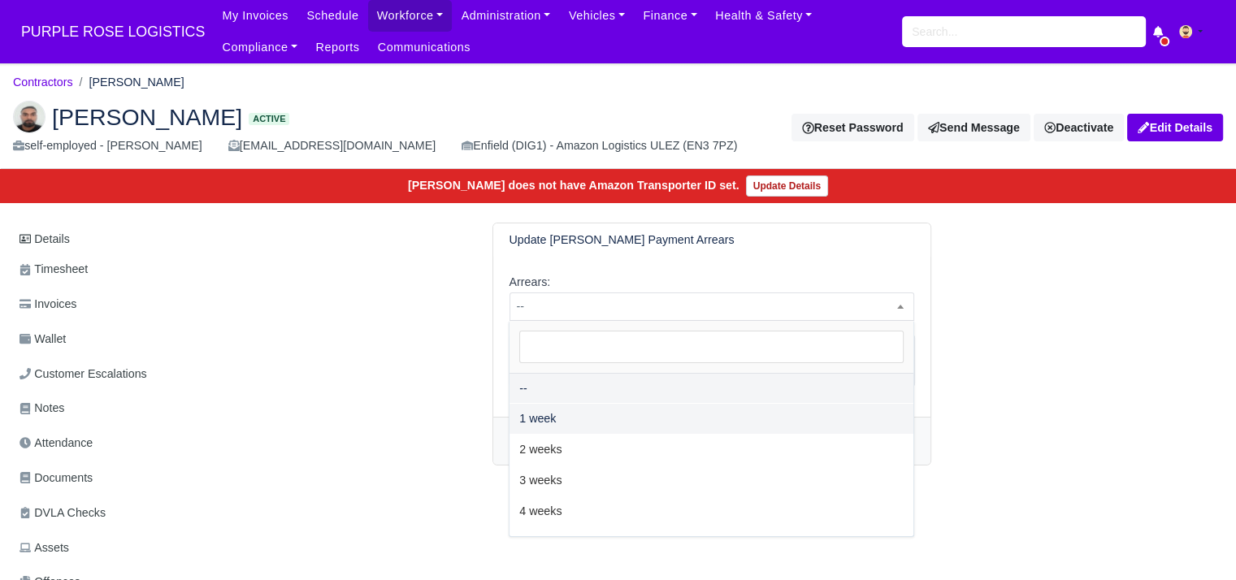
select select "2W"
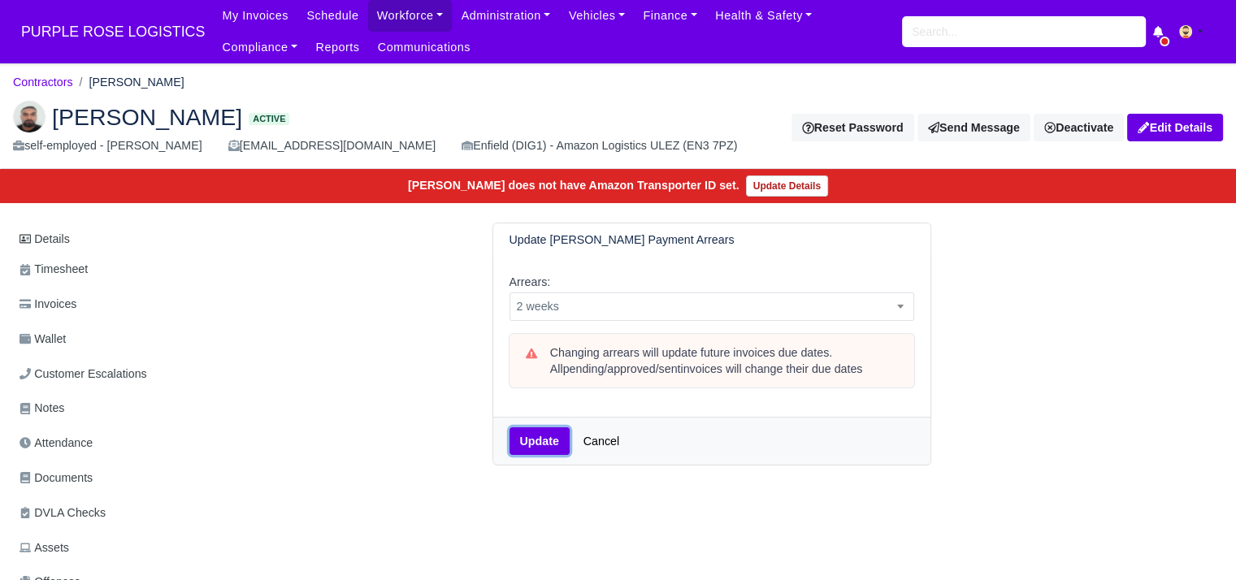
click at [561, 450] on button "Update" at bounding box center [539, 441] width 60 height 28
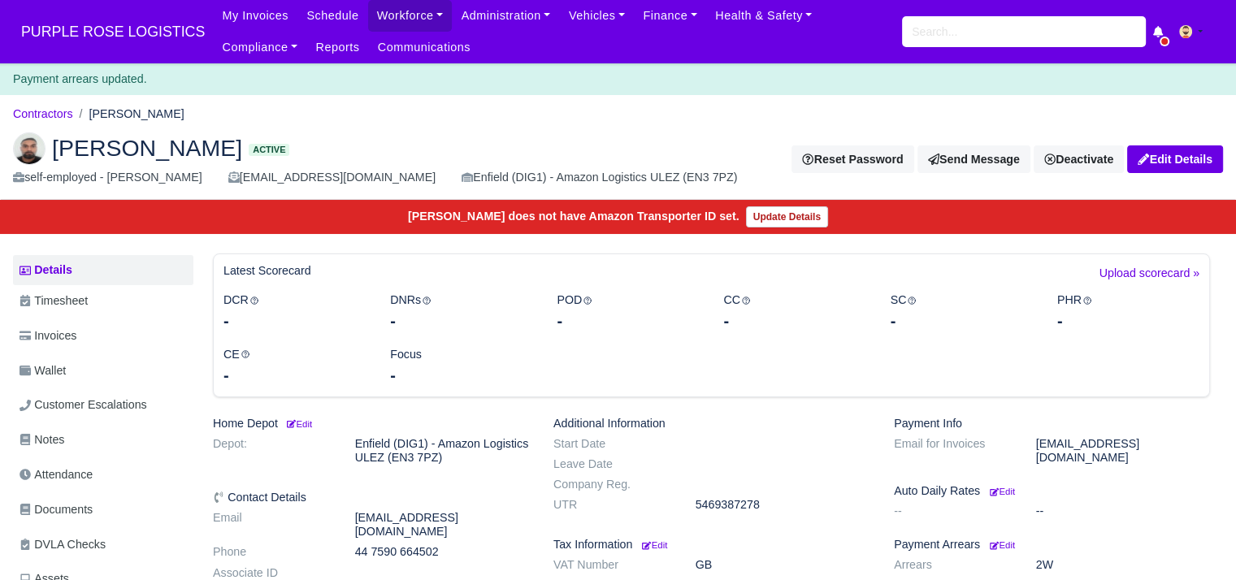
click at [42, 118] on link "Contractors" at bounding box center [43, 113] width 60 height 13
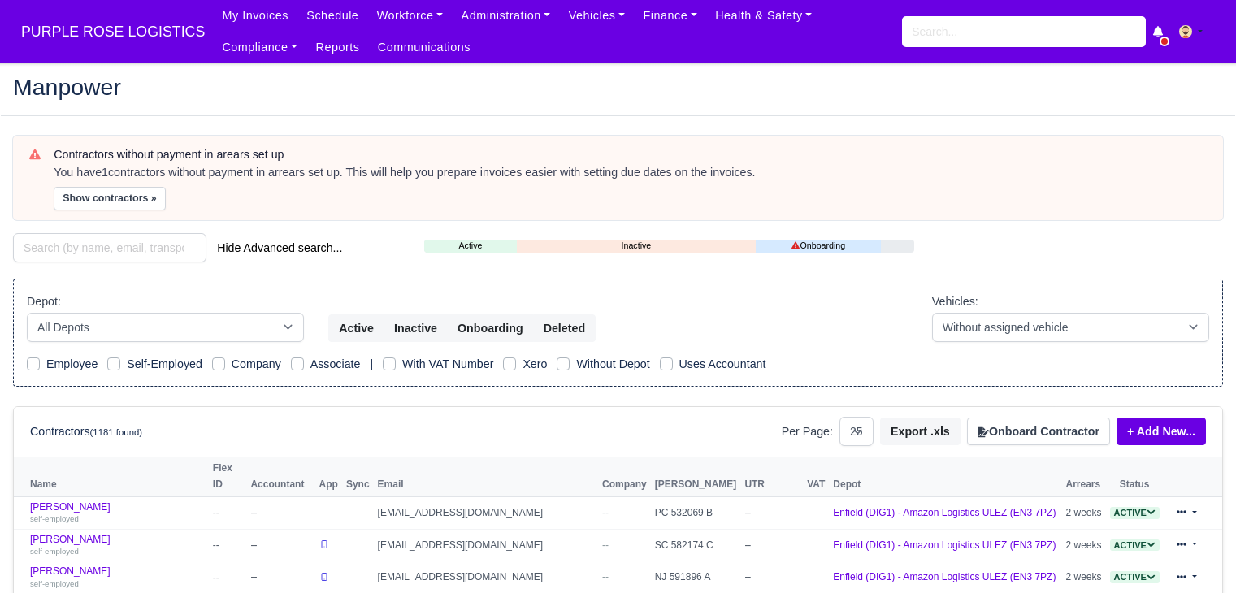
select select "25"
click at [102, 199] on button "Show contractors »" at bounding box center [110, 199] width 112 height 24
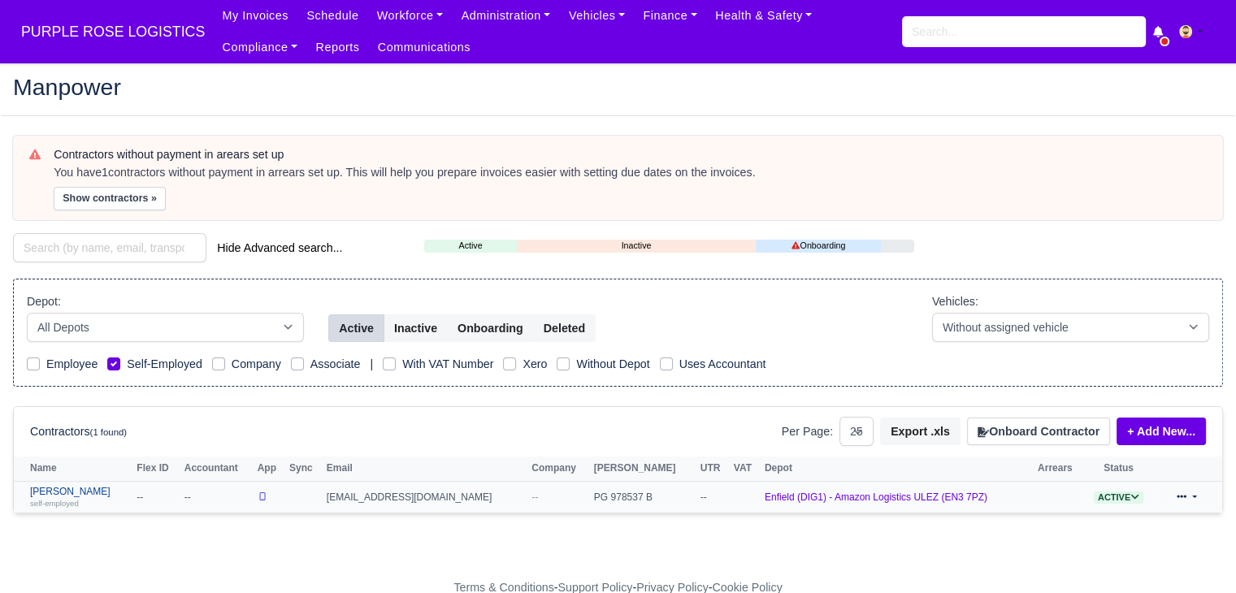
click at [75, 486] on link "Ruwayda Abubakar self-employed" at bounding box center [79, 498] width 98 height 24
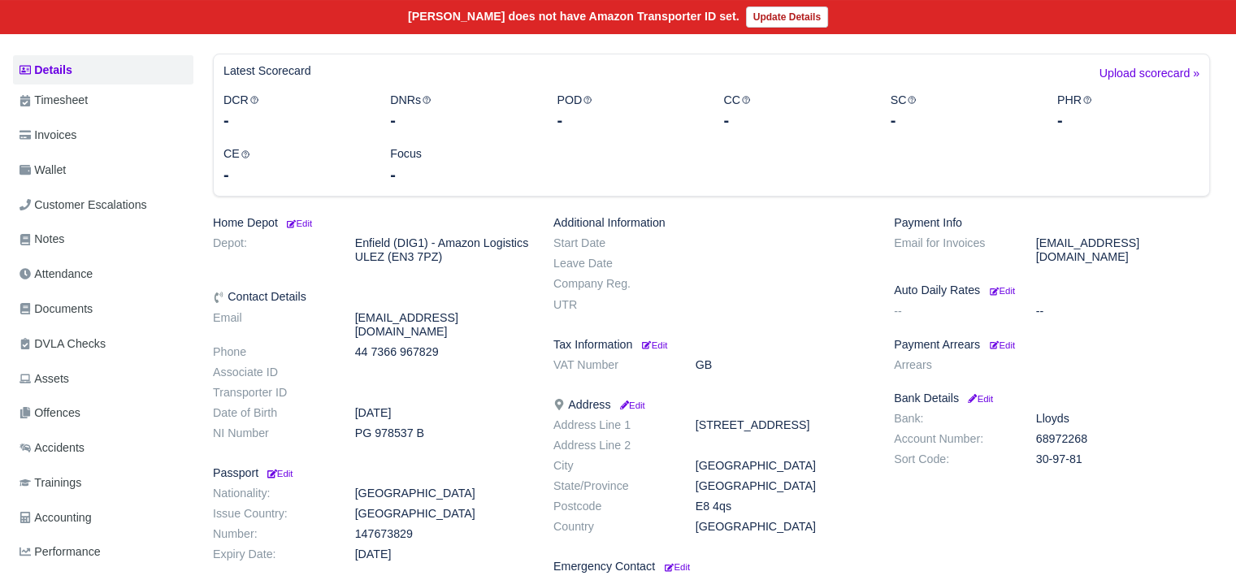
scroll to position [244, 0]
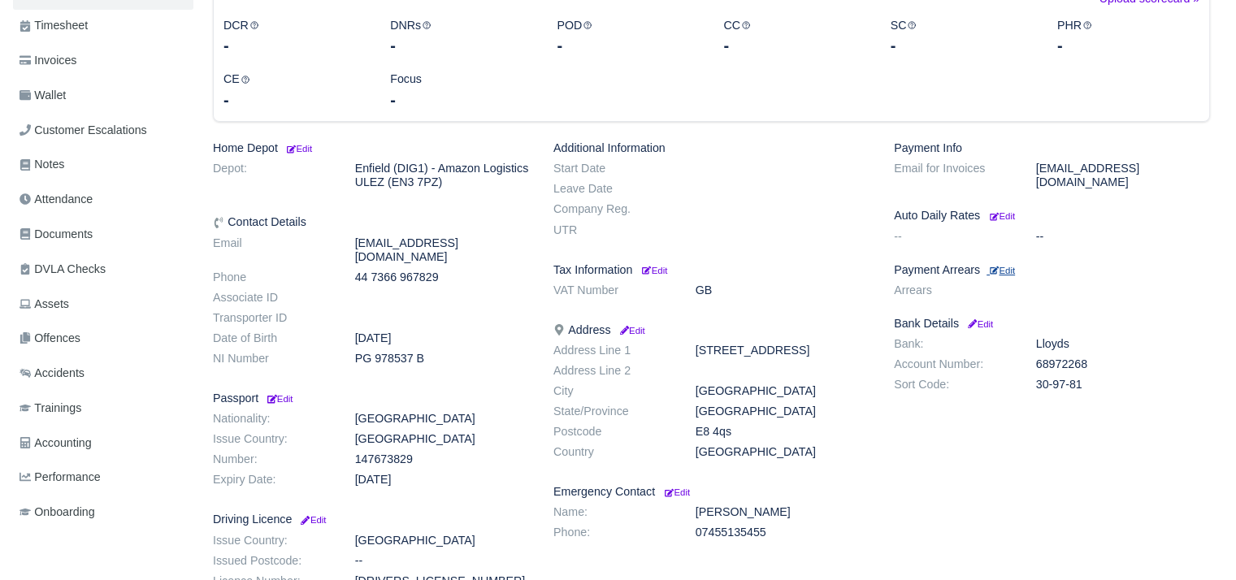
click at [1014, 266] on small "Edit" at bounding box center [1002, 271] width 25 height 10
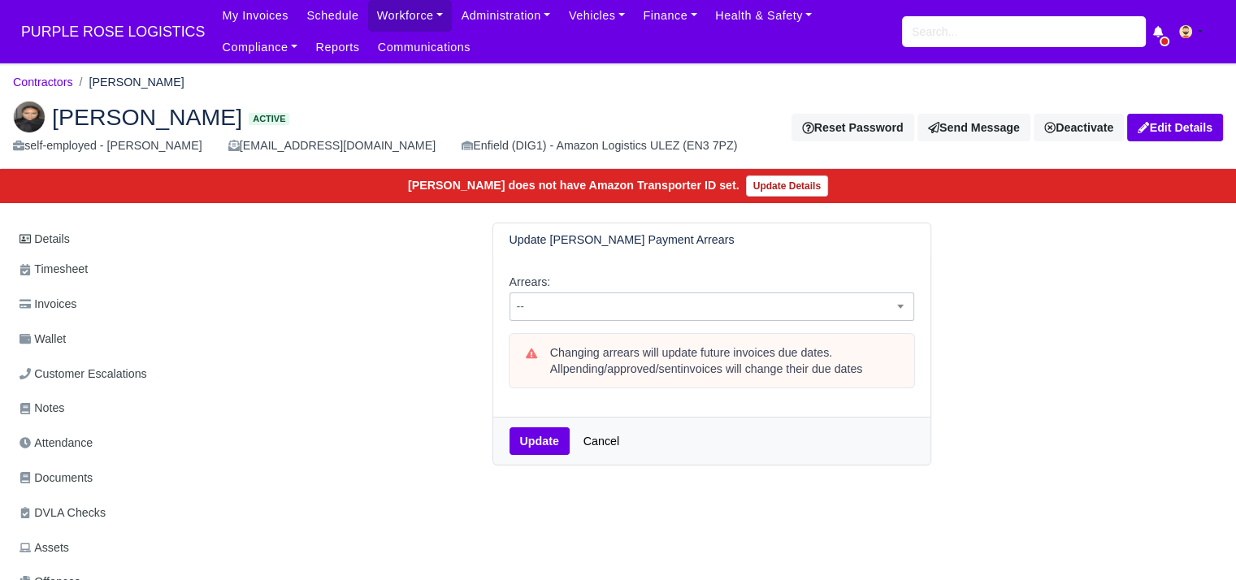
click at [751, 314] on span "--" at bounding box center [711, 307] width 403 height 20
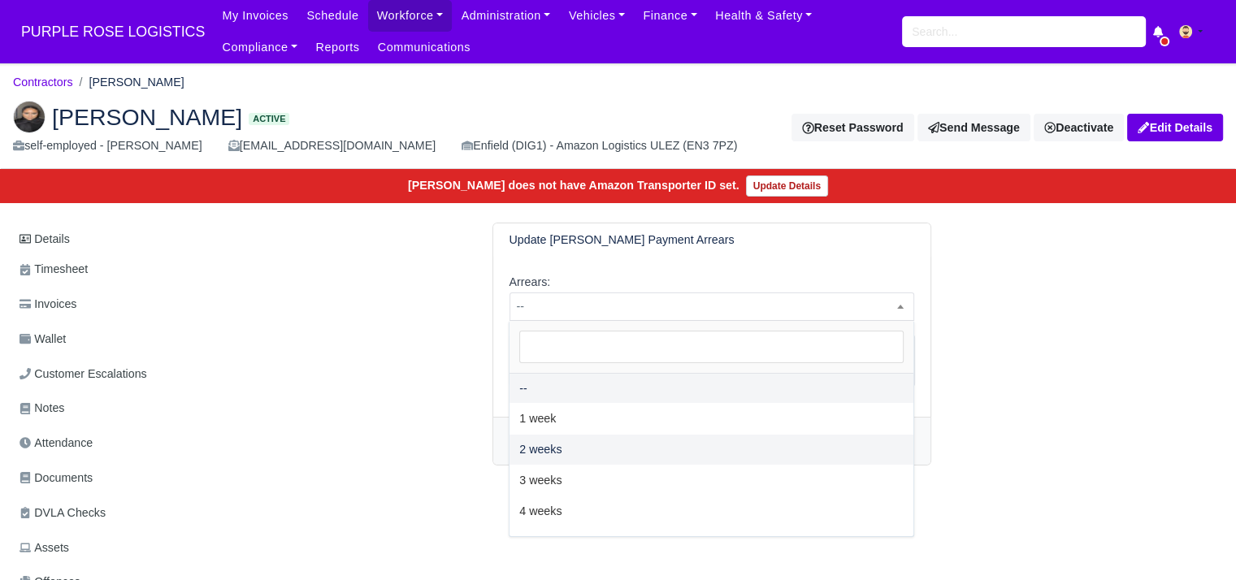
drag, startPoint x: 643, startPoint y: 457, endPoint x: 611, endPoint y: 457, distance: 31.7
select select "2W"
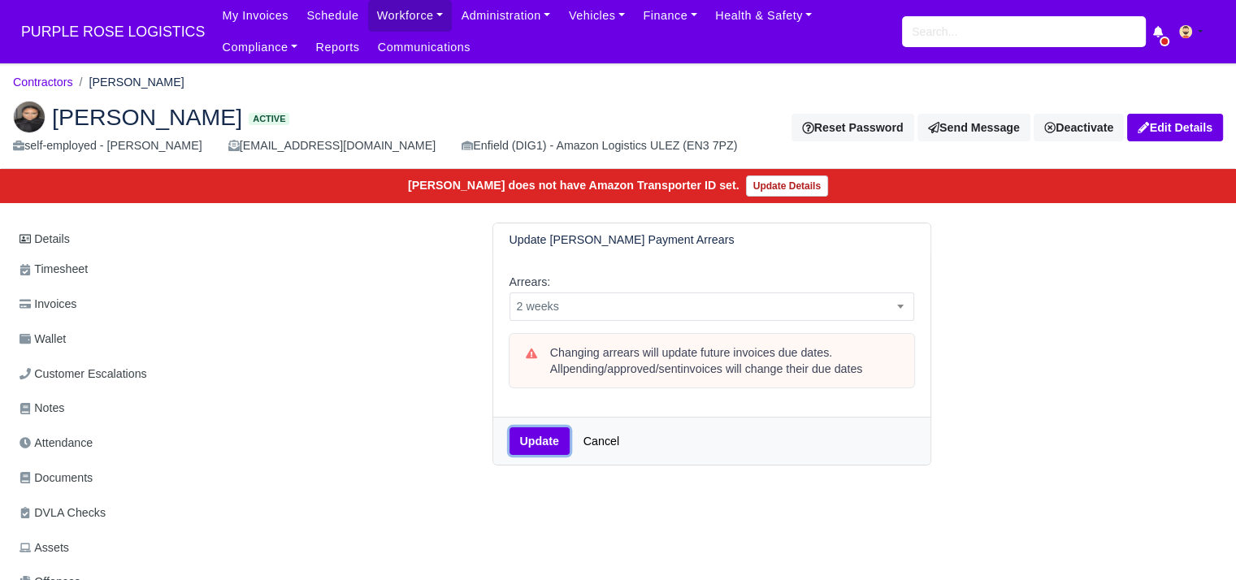
click at [545, 440] on button "Update" at bounding box center [539, 441] width 60 height 28
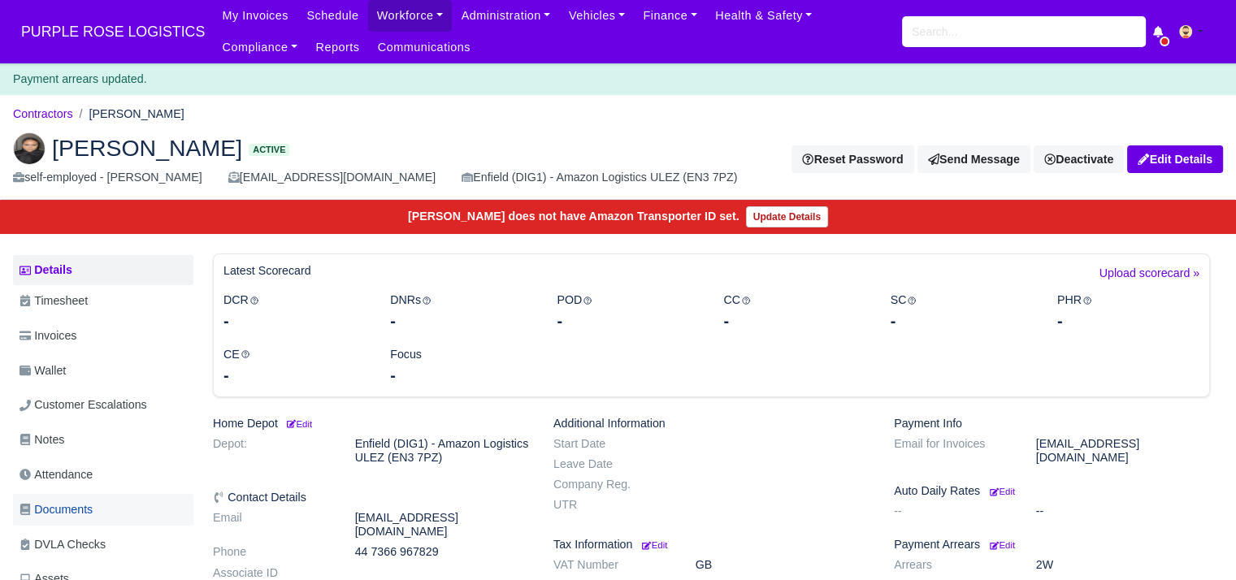
click at [93, 505] on span "Documents" at bounding box center [55, 509] width 73 height 19
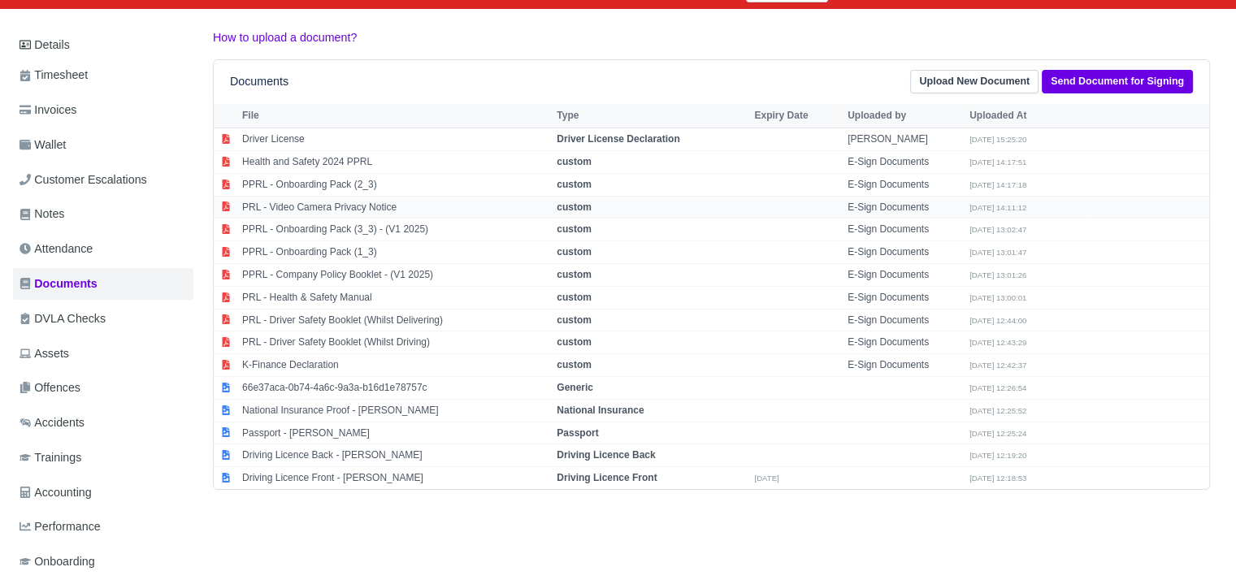
scroll to position [293, 0]
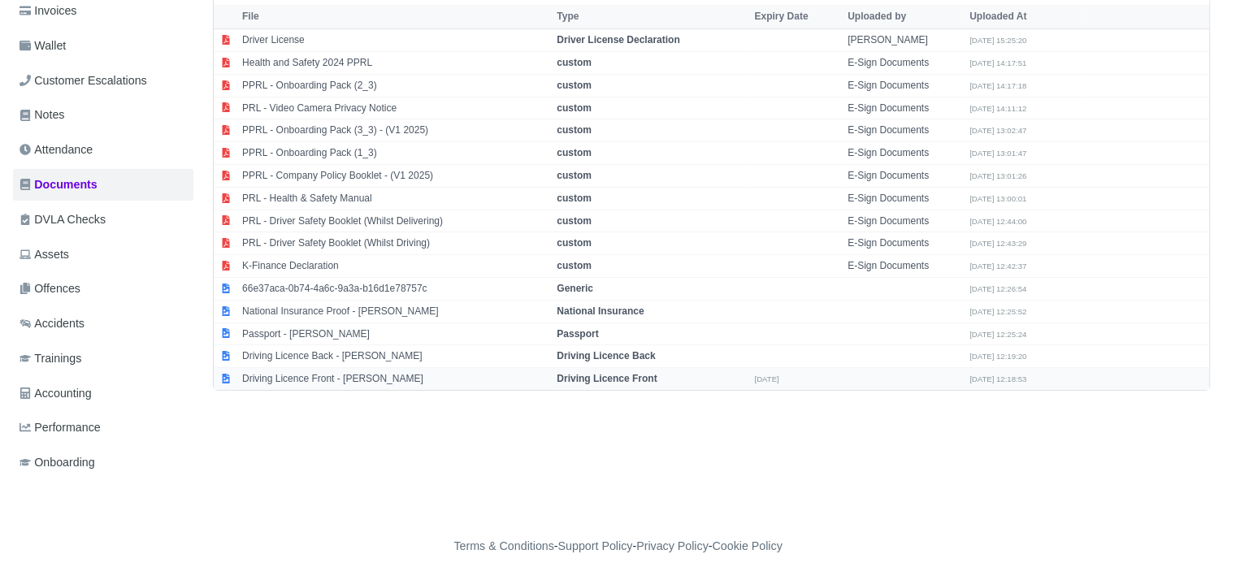
click at [333, 380] on td "Driving Licence Front - [PERSON_NAME]" at bounding box center [395, 379] width 314 height 22
select select "driving-licence-front"
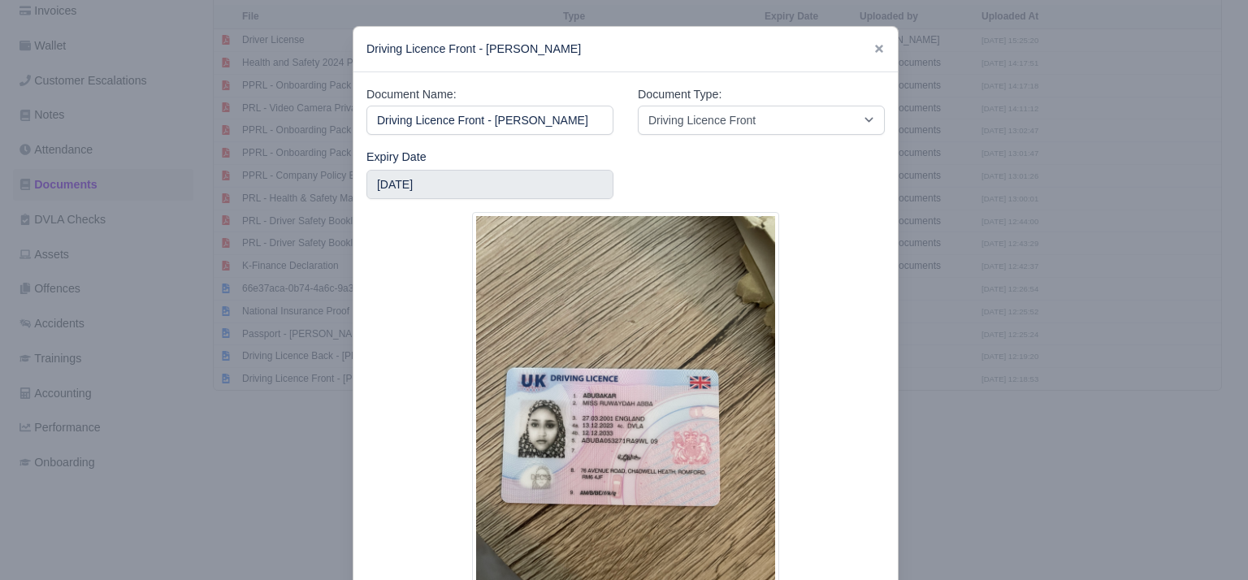
click at [309, 401] on div at bounding box center [624, 290] width 1248 height 580
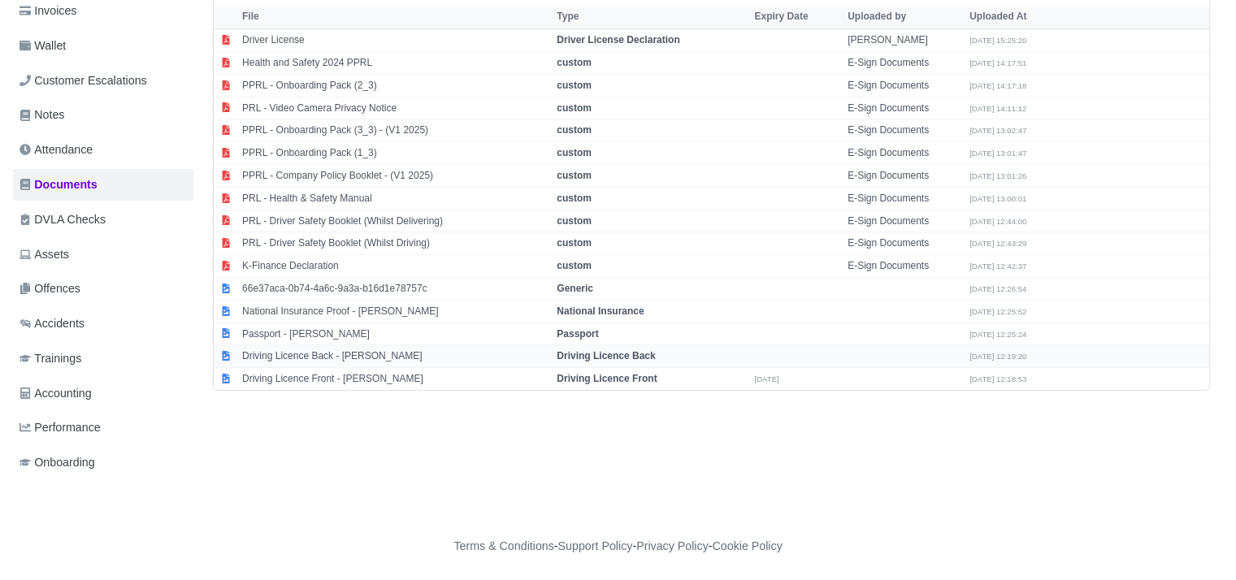
click at [309, 357] on td "Driving Licence Back - Ruwayda Abubakar" at bounding box center [395, 356] width 314 height 23
select select "driving-licence-back"
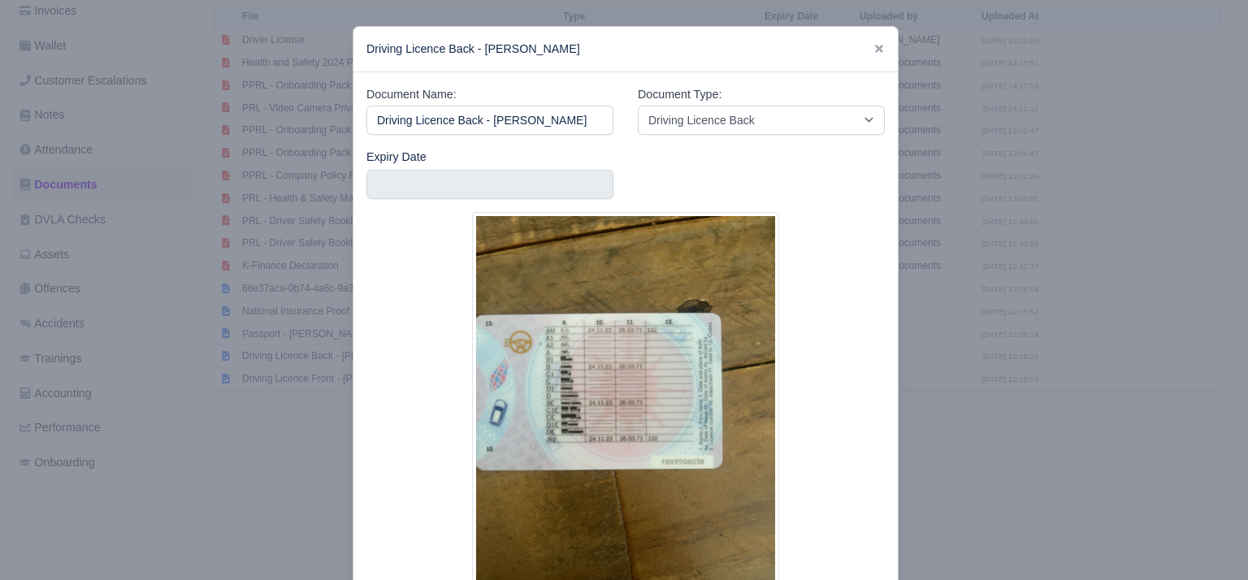
click at [230, 417] on div at bounding box center [624, 290] width 1248 height 580
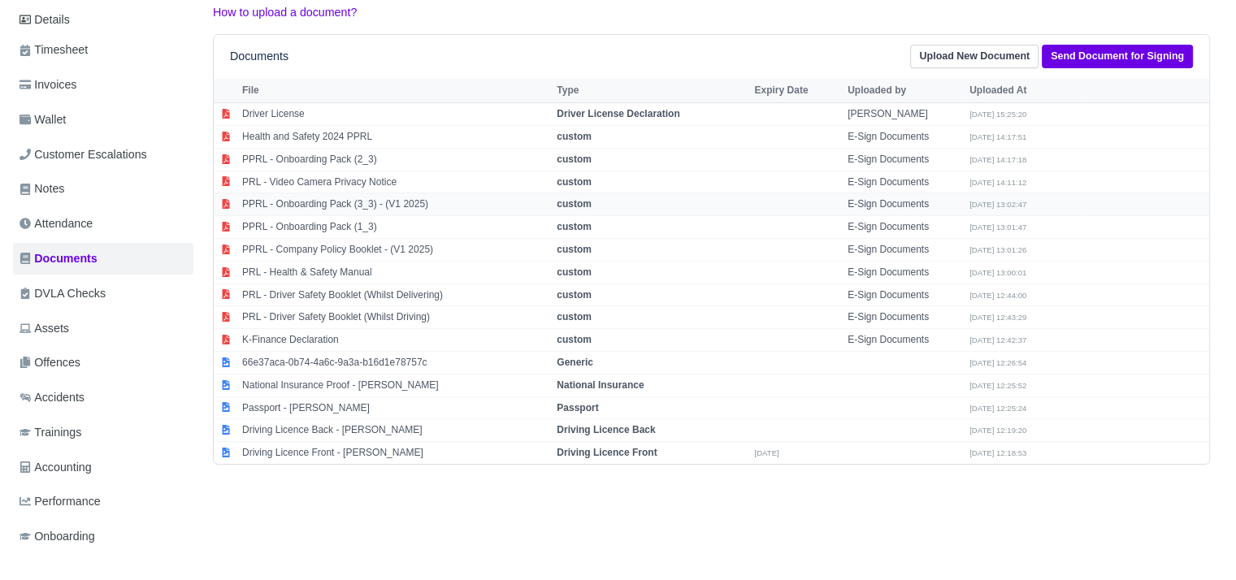
scroll to position [131, 0]
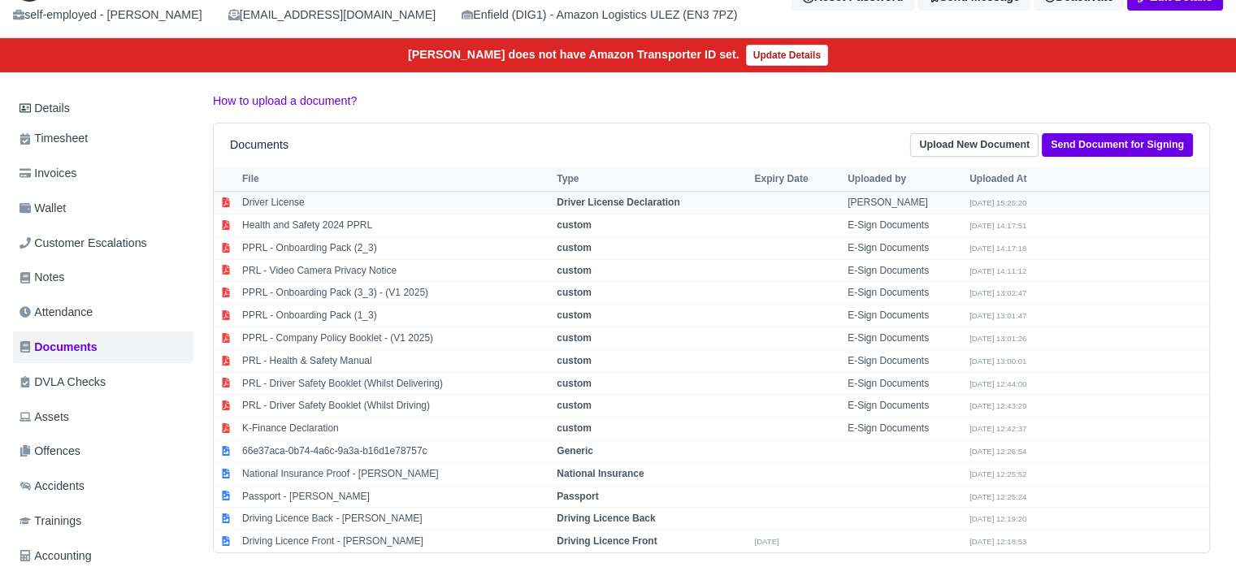
click at [327, 204] on td "Driver License" at bounding box center [395, 203] width 314 height 23
select select "driver-licence-declaration"
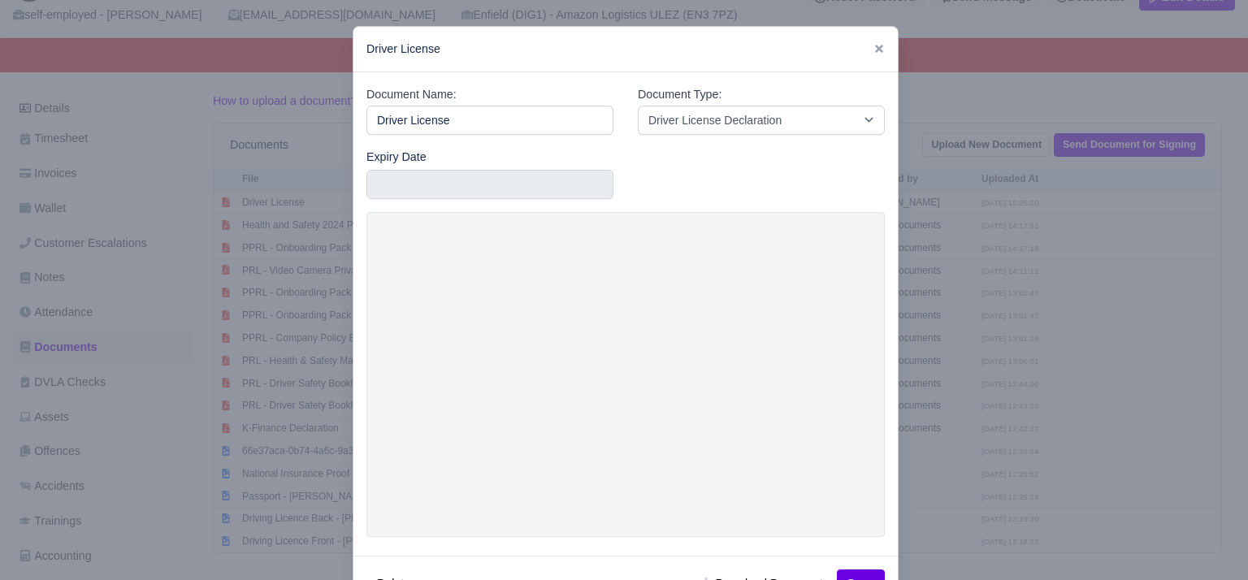
click at [206, 380] on div at bounding box center [624, 290] width 1248 height 580
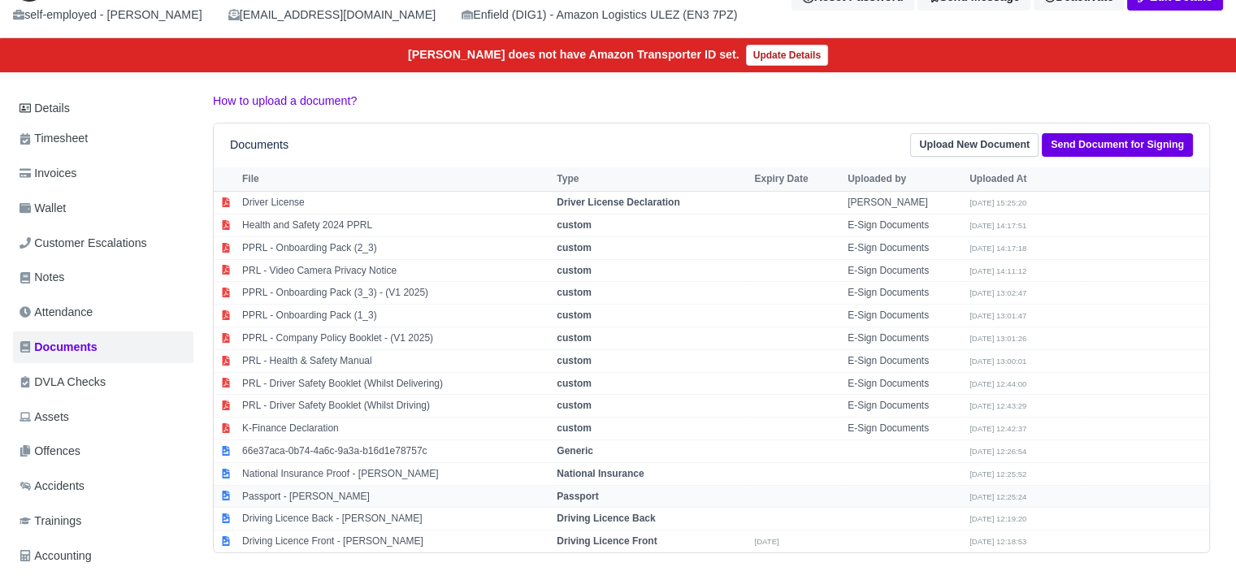
click at [357, 491] on td "Passport - Ruwayda Abubakar" at bounding box center [395, 496] width 314 height 23
select select "passport"
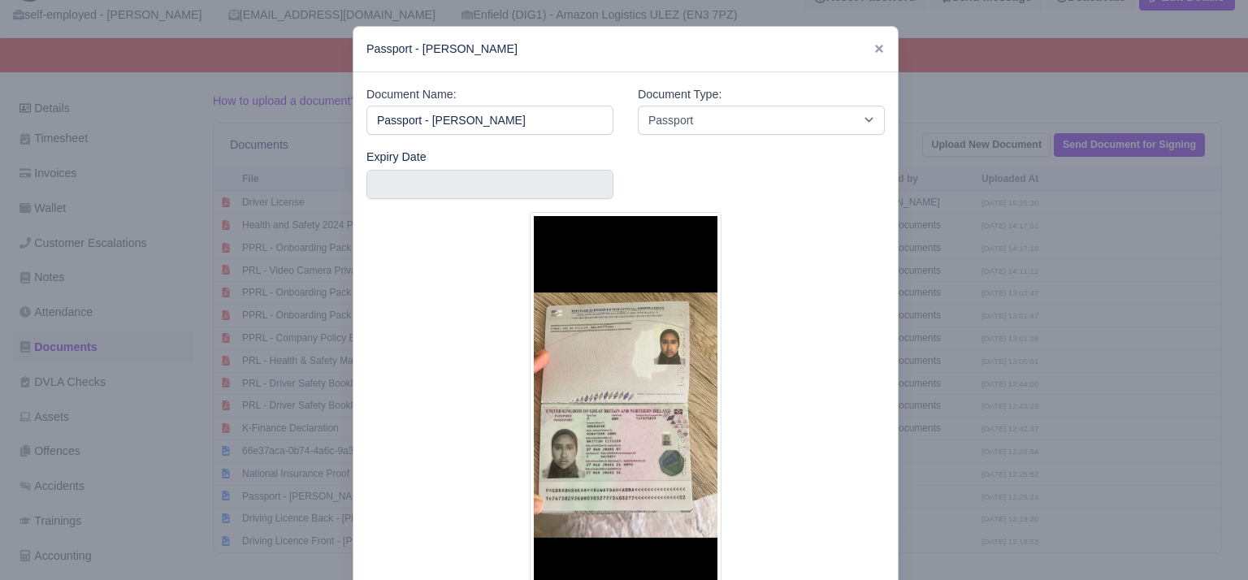
click at [276, 408] on div at bounding box center [624, 290] width 1248 height 580
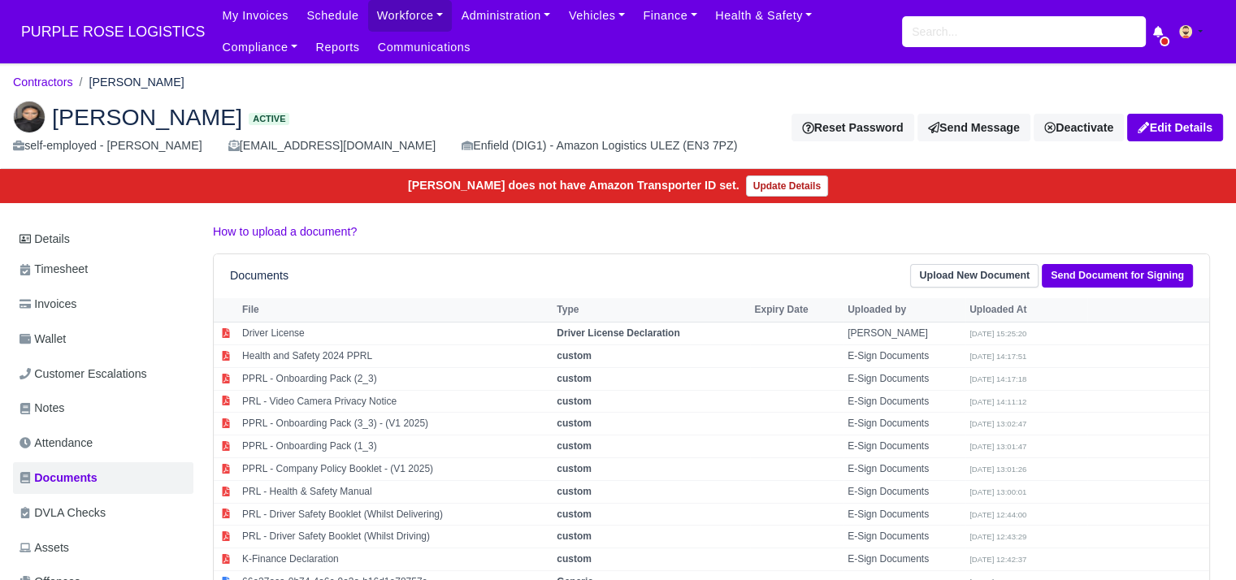
scroll to position [0, 0]
click at [634, 10] on link "Finance" at bounding box center [670, 16] width 72 height 32
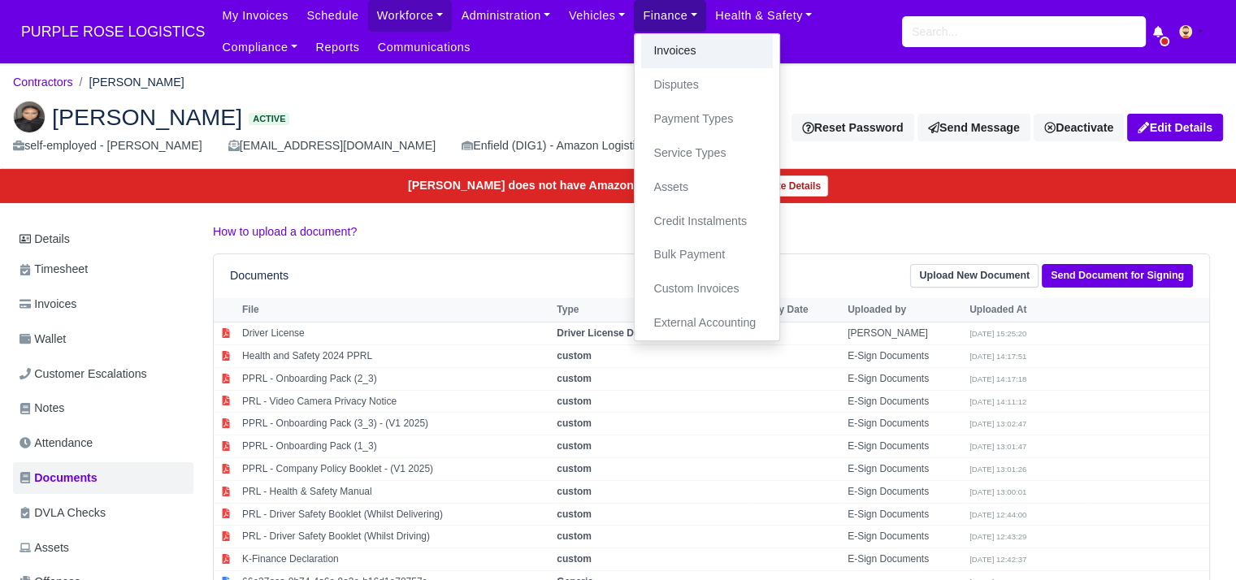
click at [641, 49] on link "Invoices" at bounding box center [707, 51] width 132 height 34
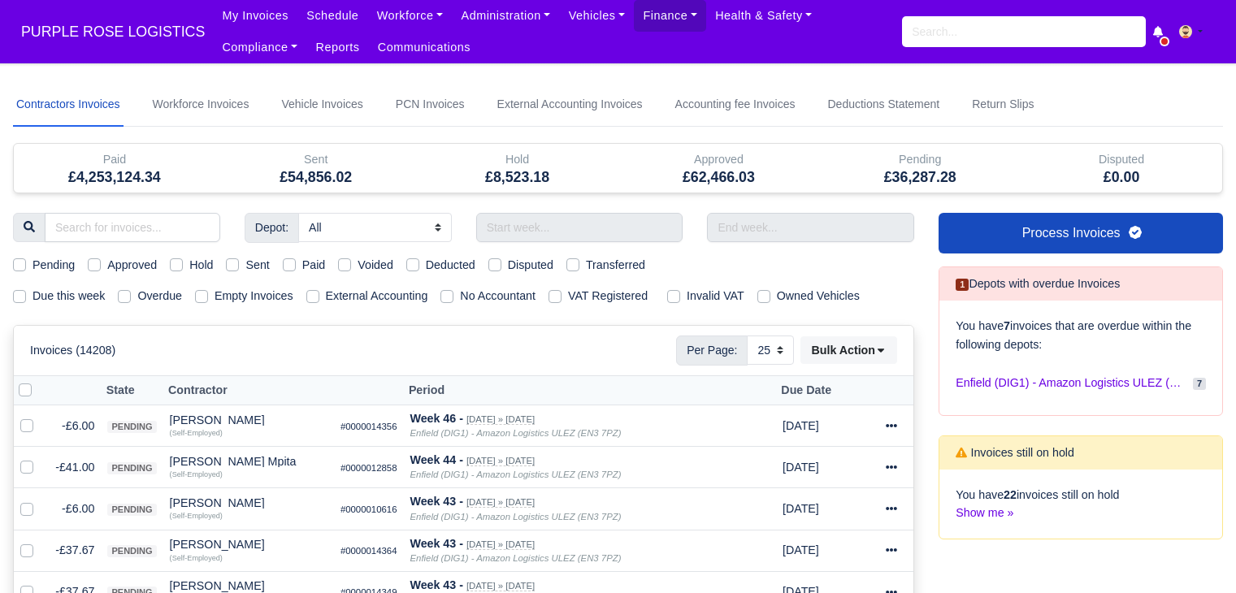
select select "25"
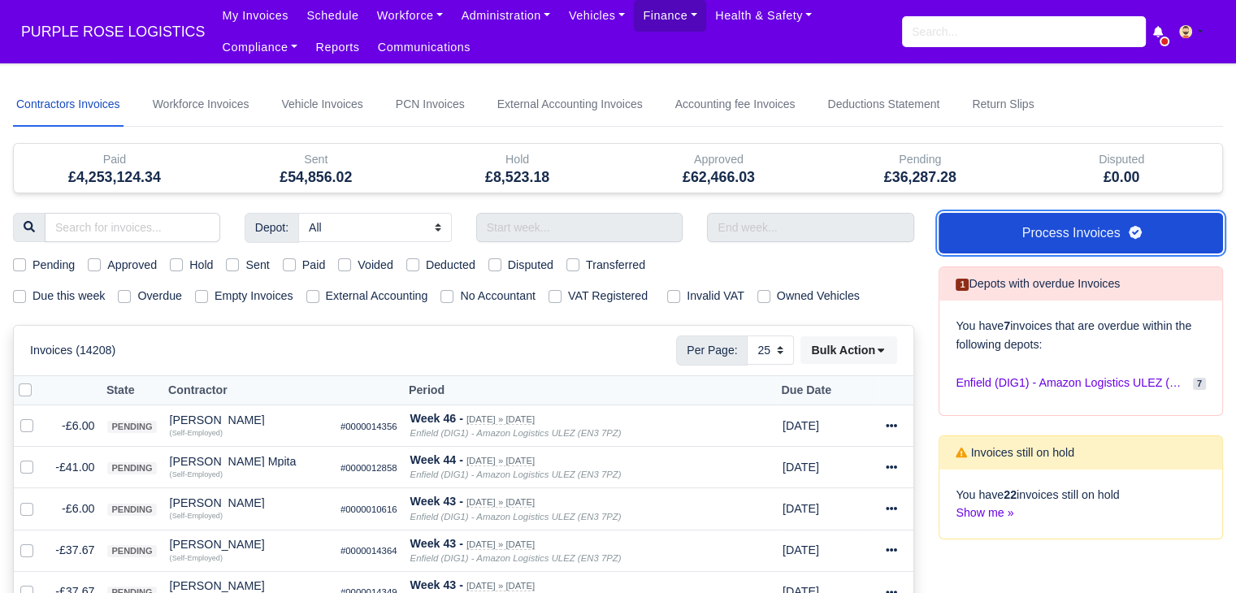
click at [1042, 247] on link "Process Invoices" at bounding box center [1080, 233] width 284 height 41
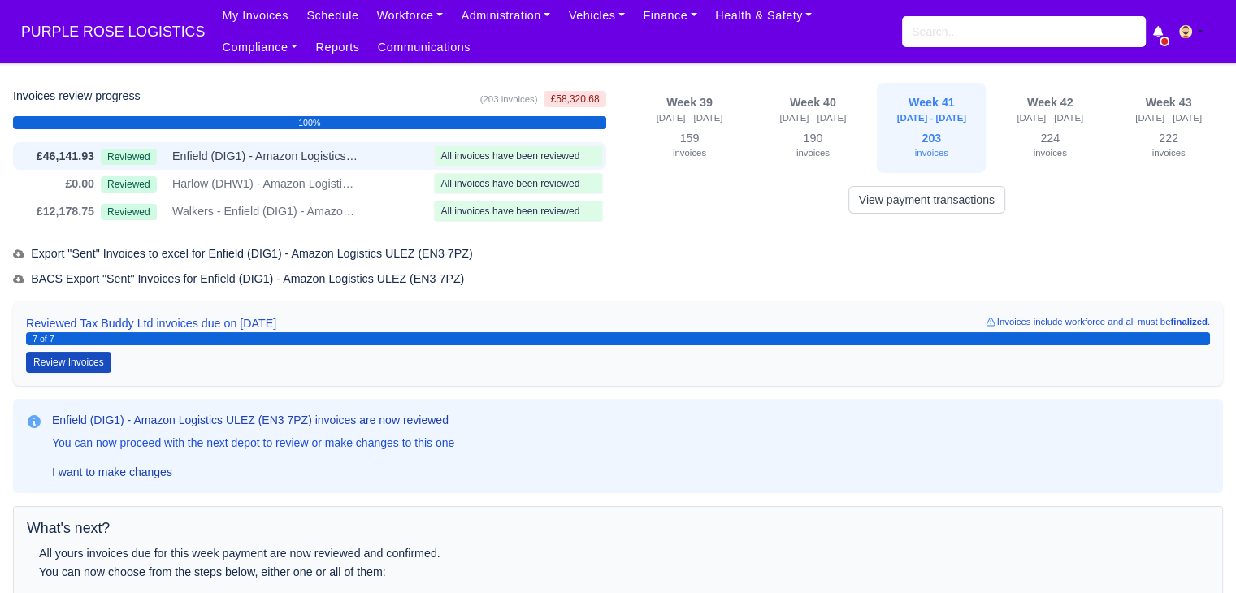
click at [441, 154] on span "All invoices have been reviewed" at bounding box center [510, 155] width 139 height 11
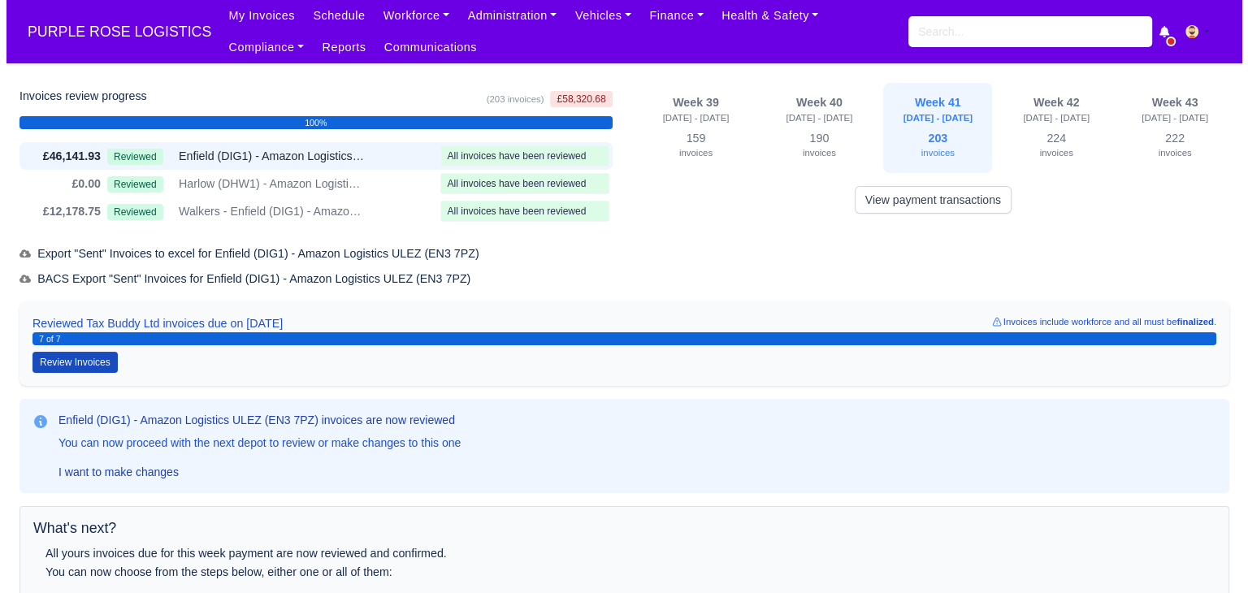
scroll to position [244, 0]
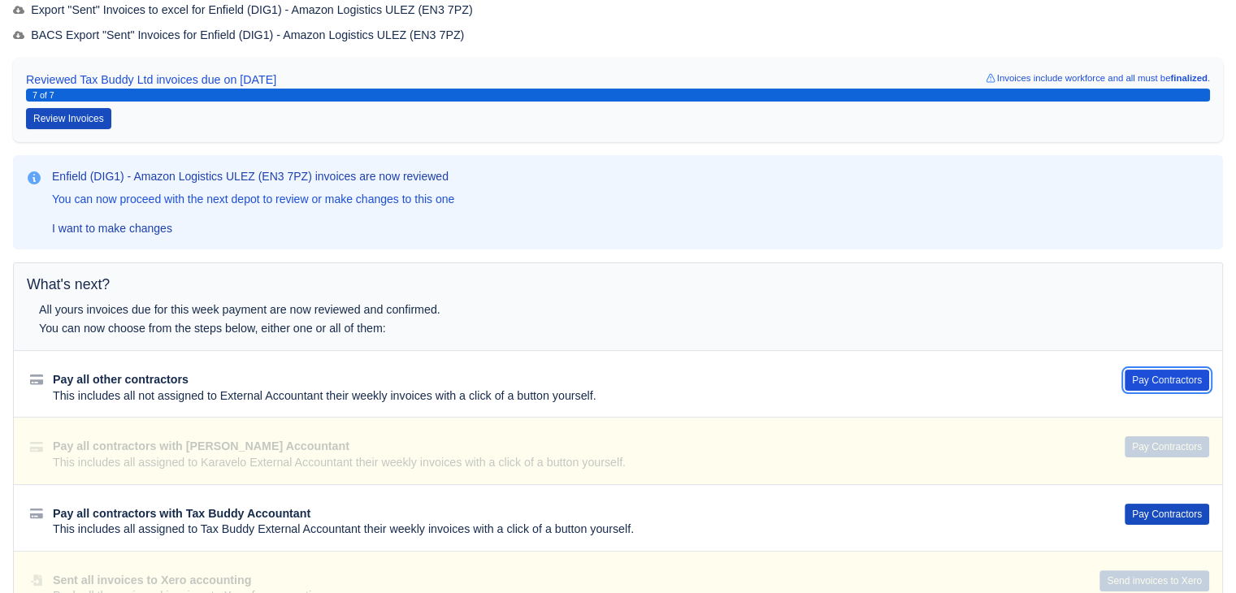
click at [1196, 383] on button "Pay Contractors" at bounding box center [1166, 380] width 84 height 21
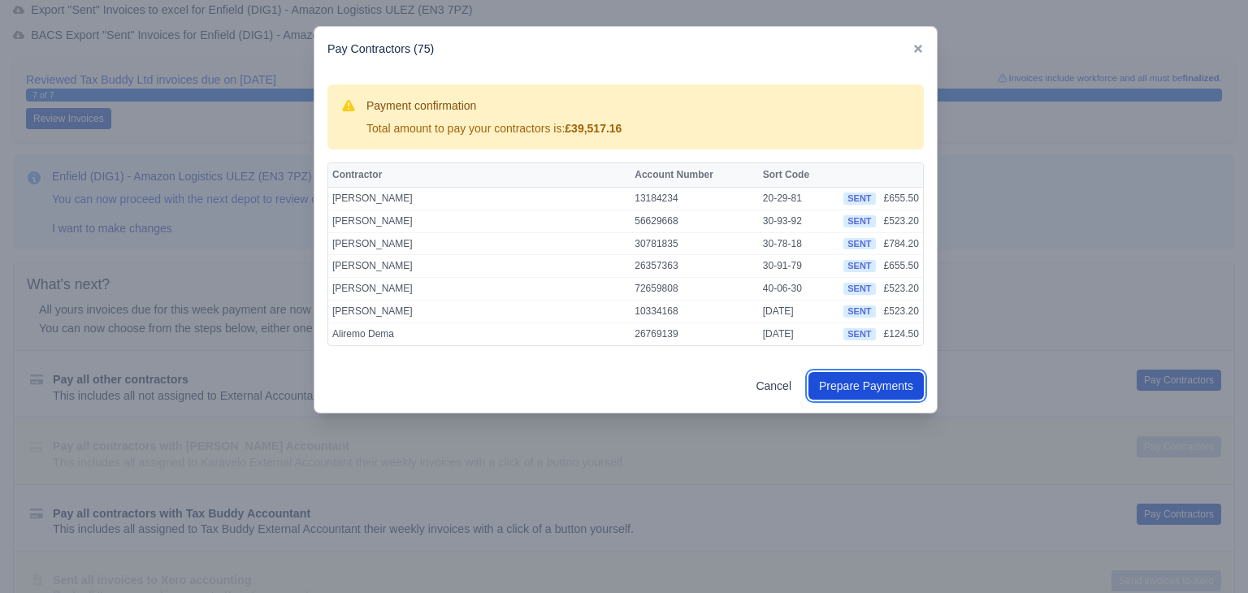
click at [871, 388] on button "Prepare Payments" at bounding box center [865, 386] width 115 height 28
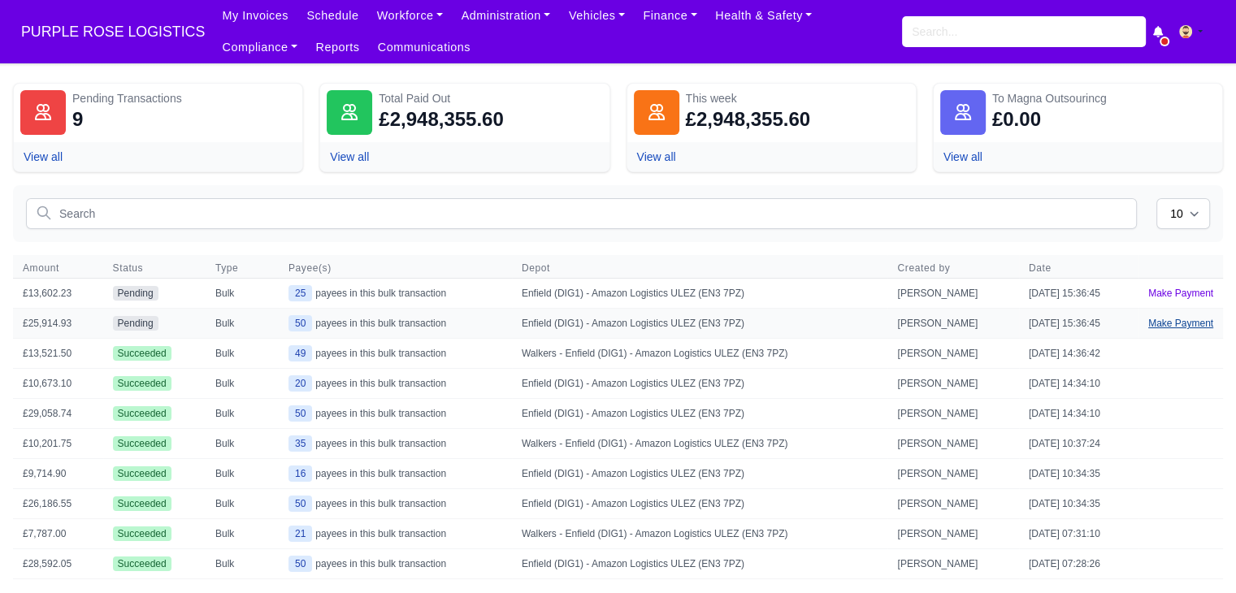
click at [1168, 334] on link "Make Payment" at bounding box center [1180, 323] width 84 height 29
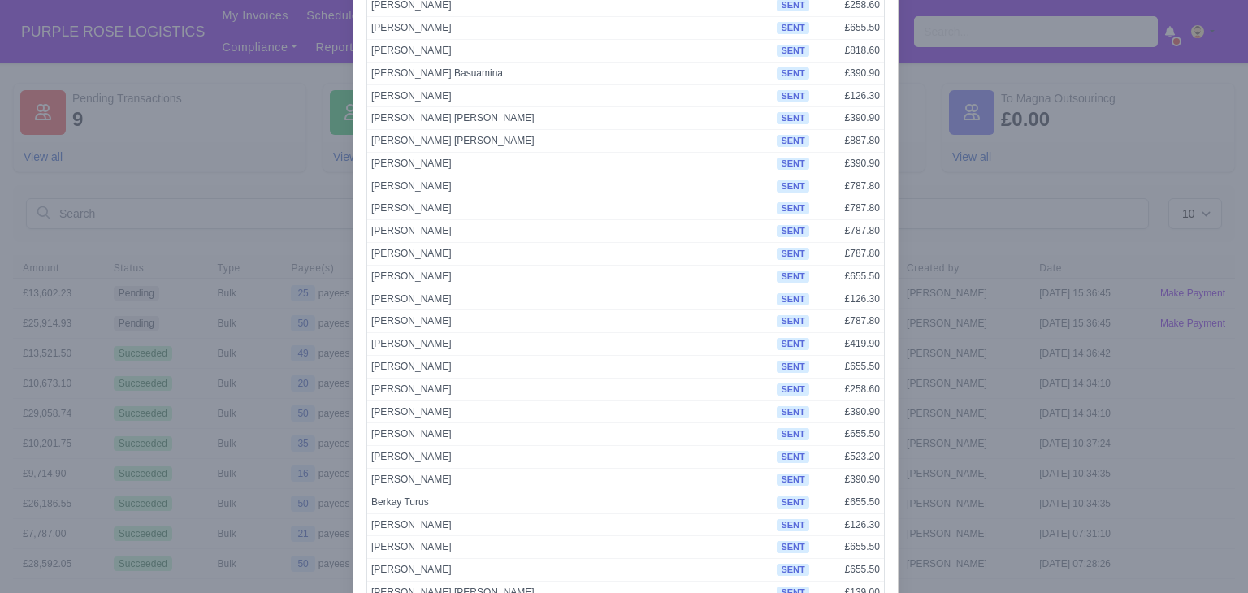
scroll to position [842, 0]
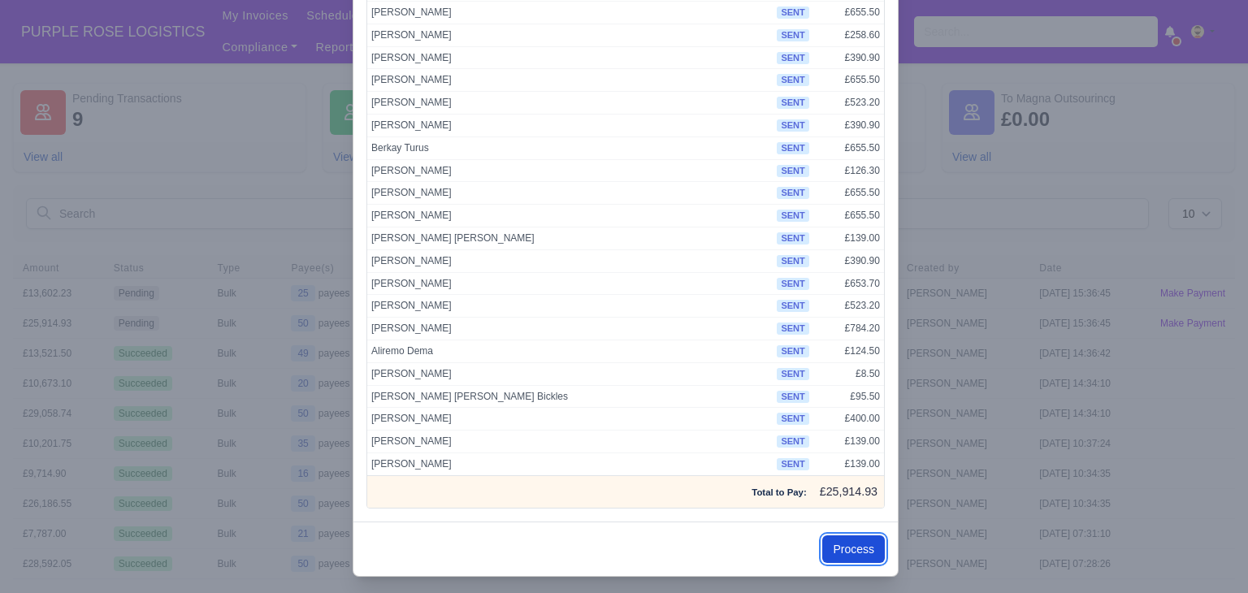
click at [850, 550] on button "Process" at bounding box center [853, 549] width 63 height 28
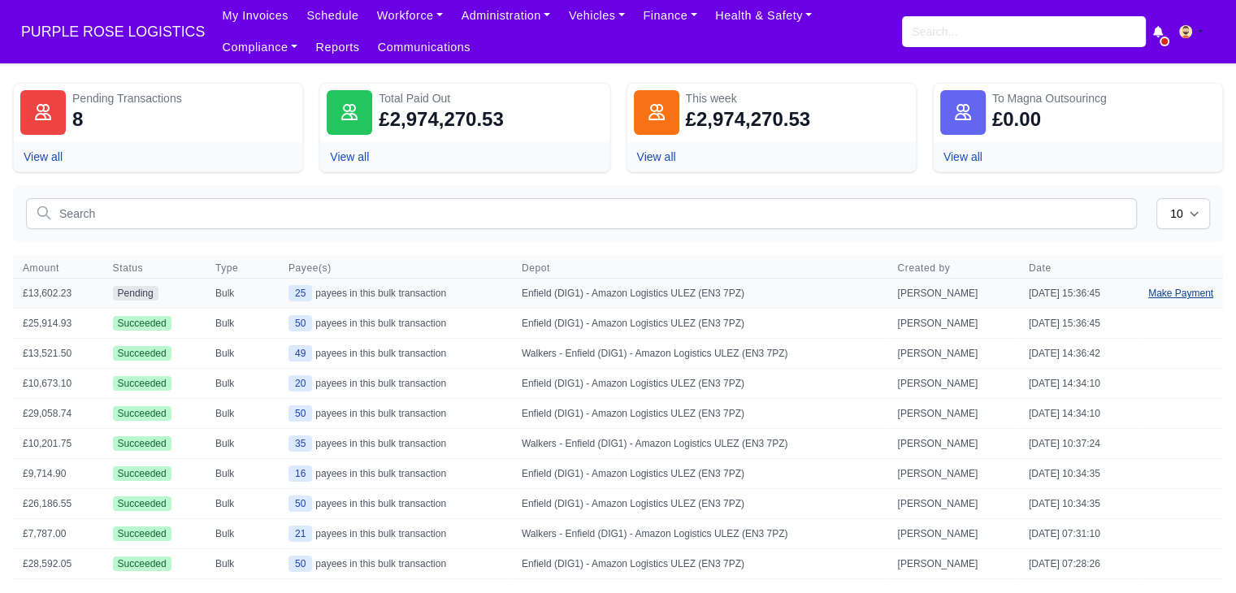
click at [1163, 295] on link "Make Payment" at bounding box center [1180, 293] width 84 height 29
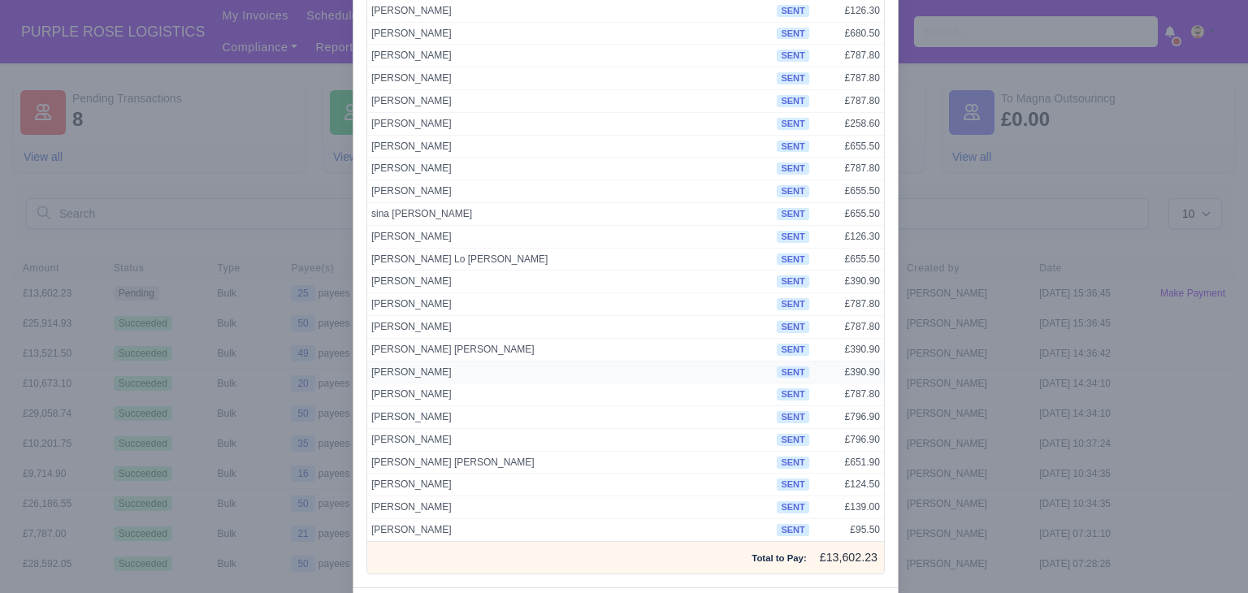
scroll to position [281, 0]
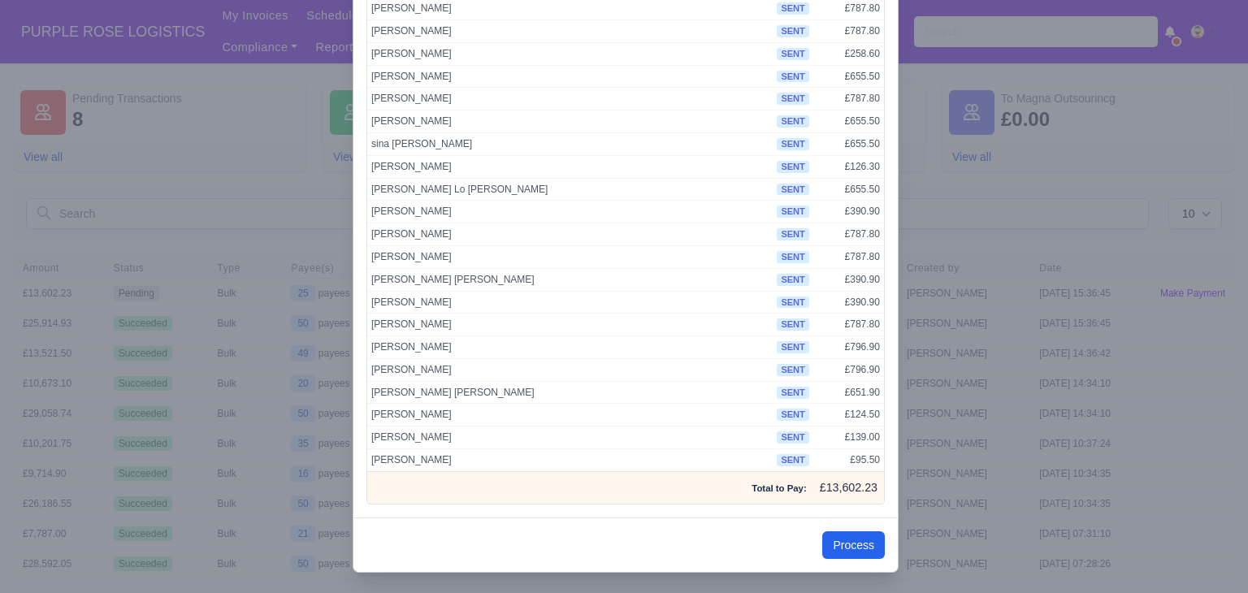
click at [879, 550] on div "Process" at bounding box center [625, 545] width 544 height 54
click at [871, 545] on button "Process" at bounding box center [853, 545] width 63 height 28
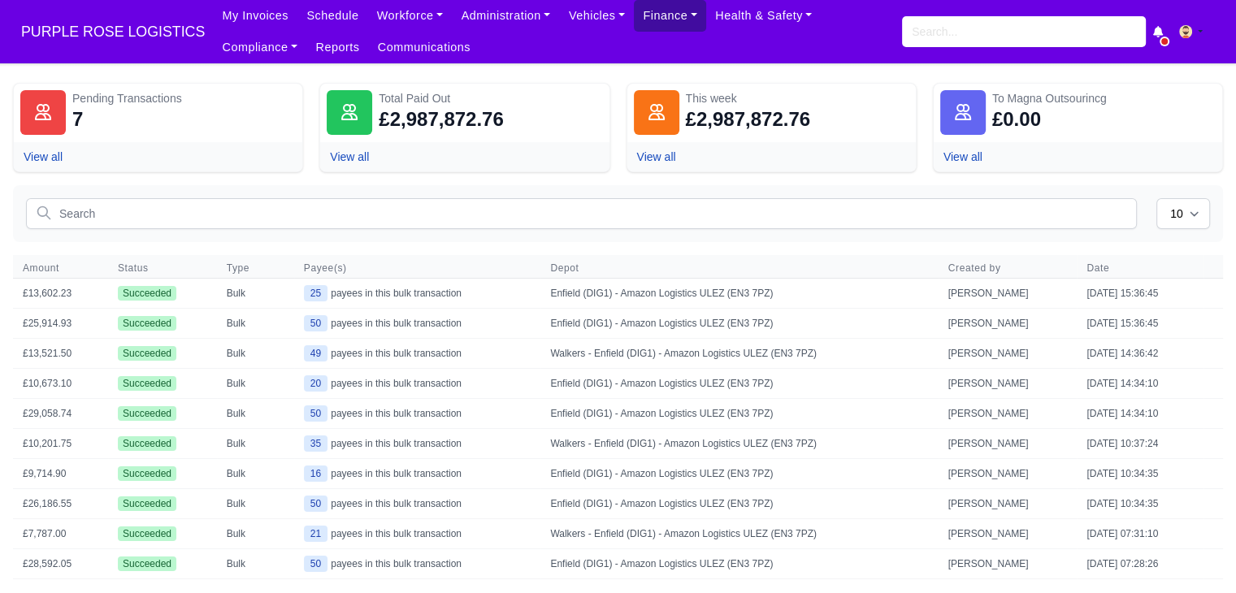
click at [634, 18] on link "Finance" at bounding box center [670, 16] width 72 height 32
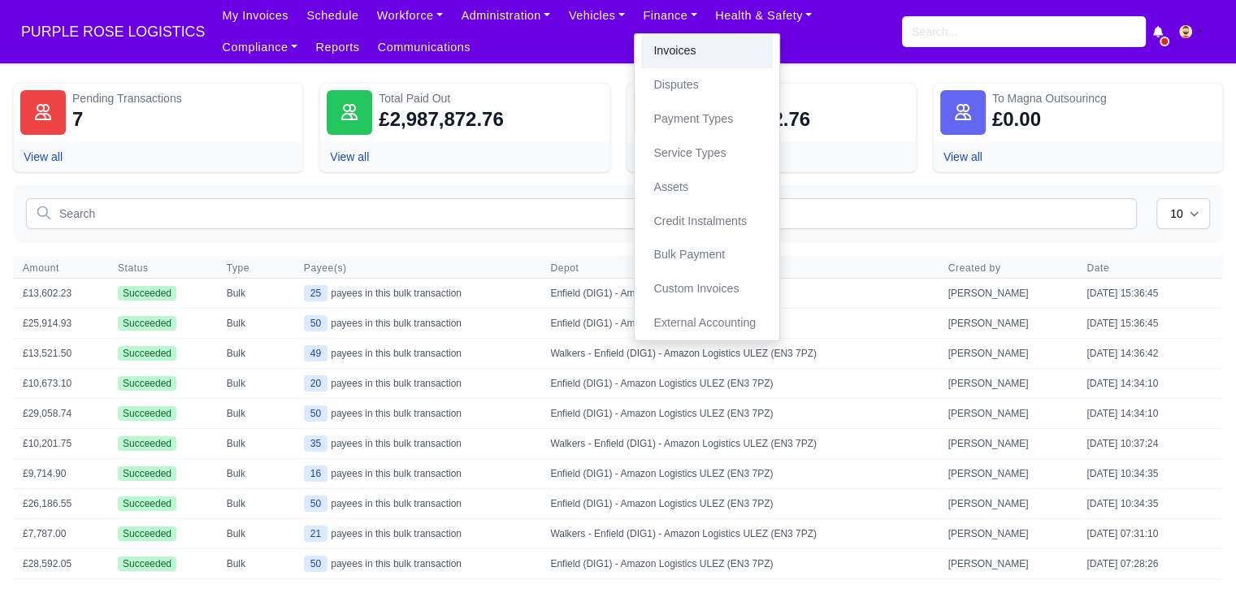
click at [658, 40] on link "Invoices" at bounding box center [707, 51] width 132 height 34
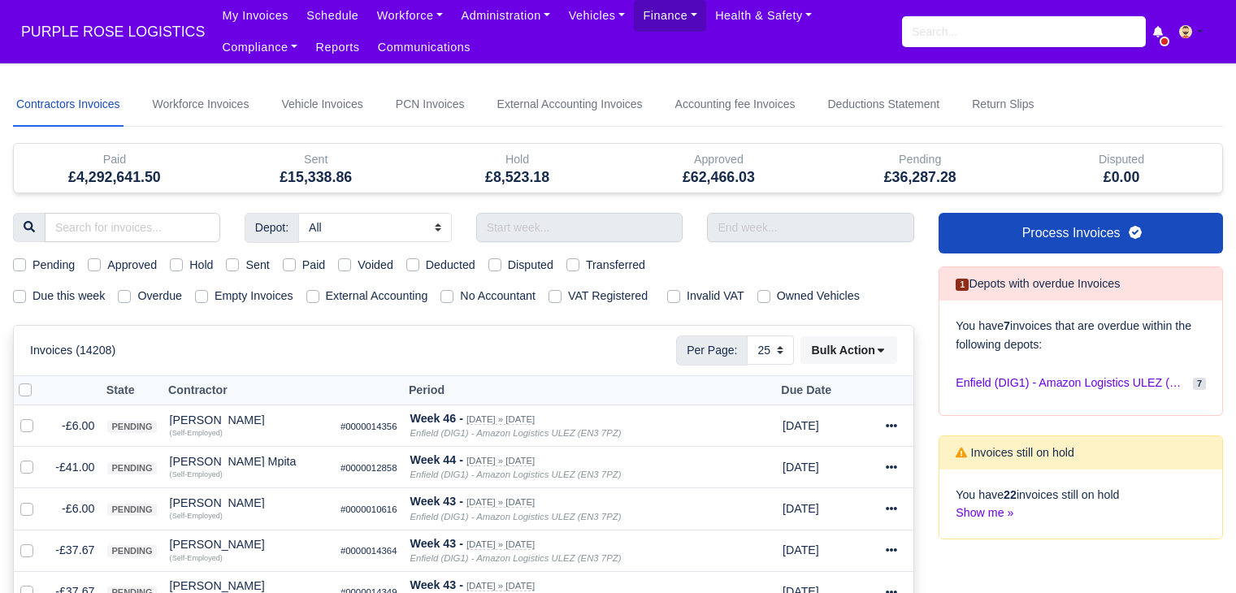
select select "25"
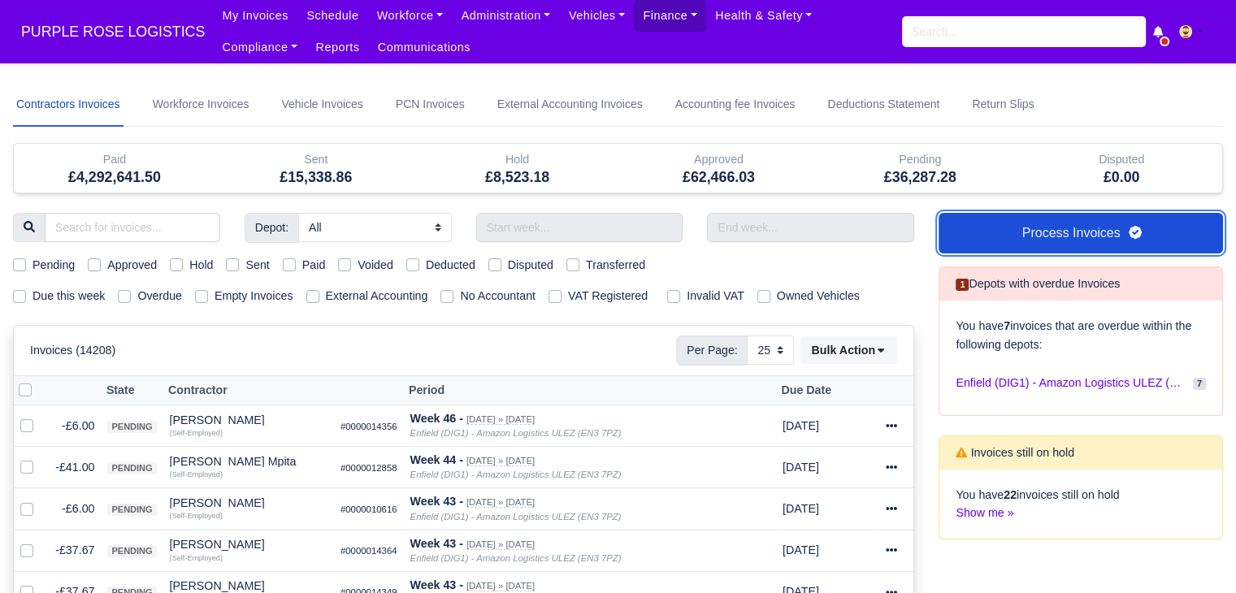
click at [1063, 219] on link "Process Invoices" at bounding box center [1080, 233] width 284 height 41
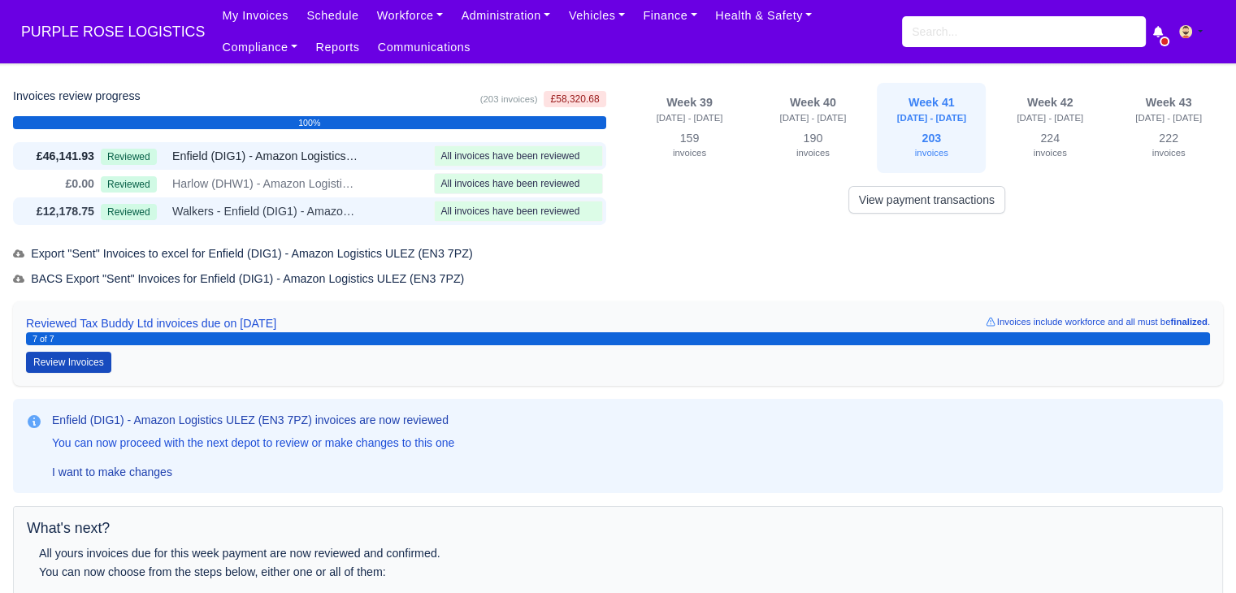
click at [253, 207] on span "Walkers - Enfield (DIG1) - Amazon Logistics ULEZ (EN3 7PZ)" at bounding box center [265, 211] width 187 height 19
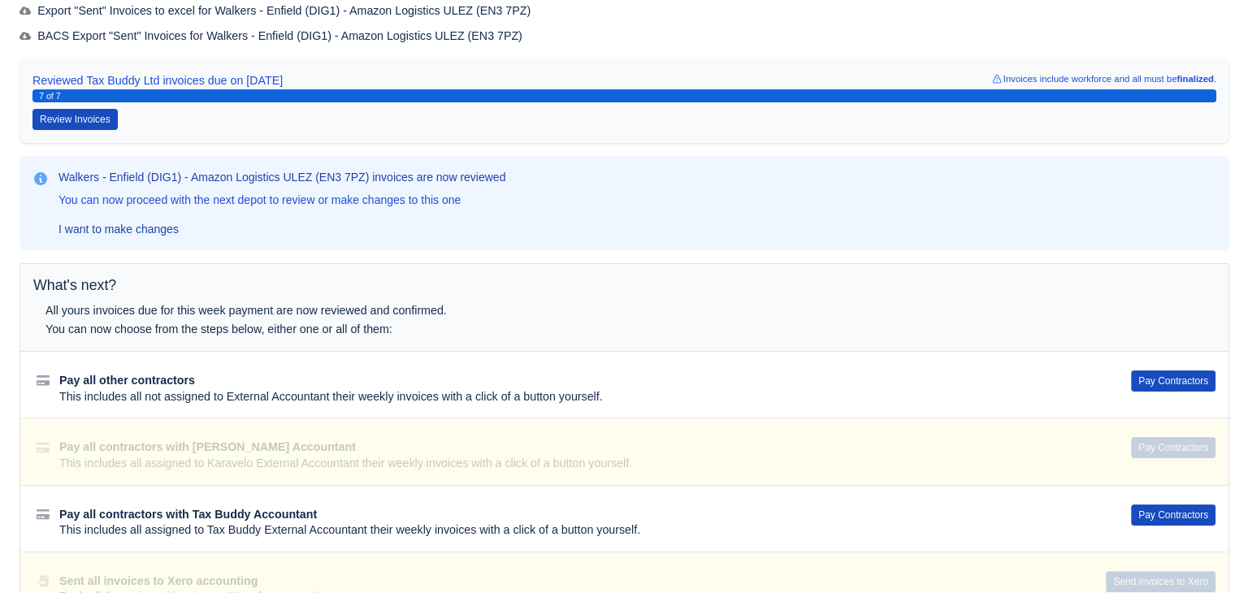
scroll to position [244, 0]
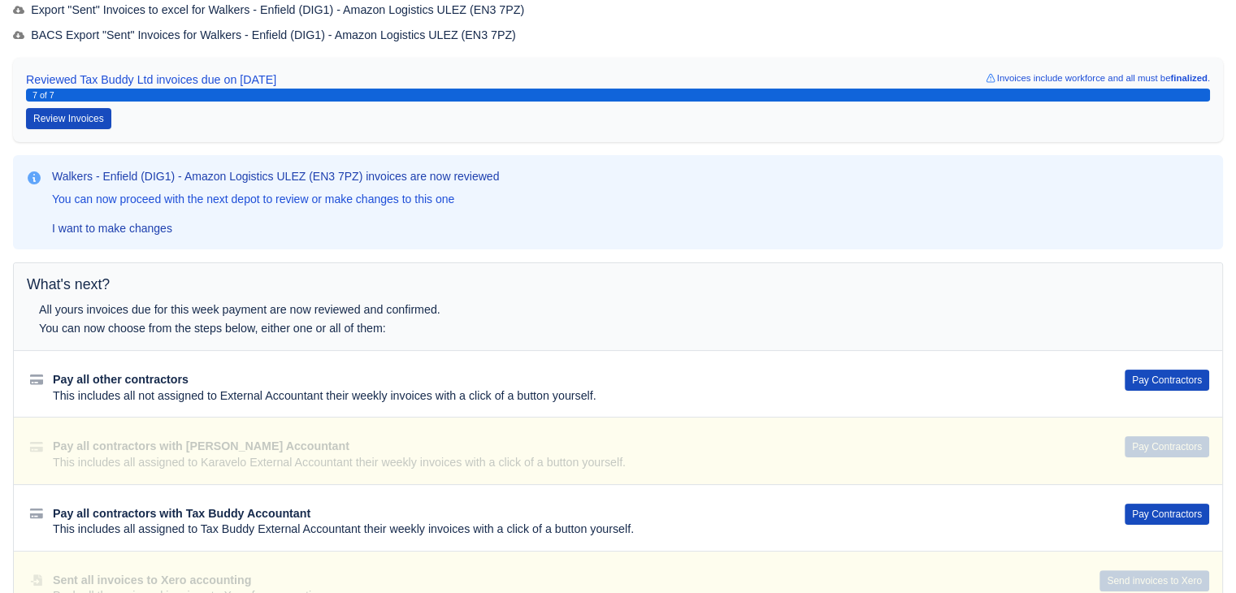
click at [1147, 390] on div "Pay all other contractors This includes all not assigned to External Accountant…" at bounding box center [618, 383] width 1208 height 67
click at [1150, 384] on button "Pay Contractors" at bounding box center [1166, 380] width 84 height 21
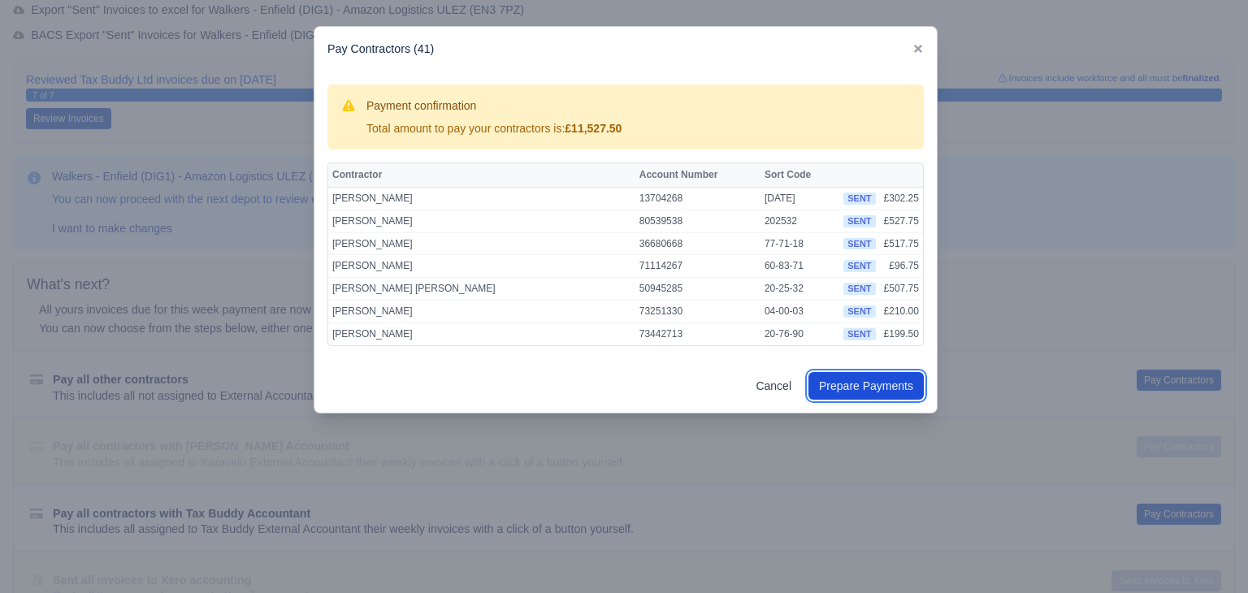
click at [901, 388] on button "Prepare Payments" at bounding box center [865, 386] width 115 height 28
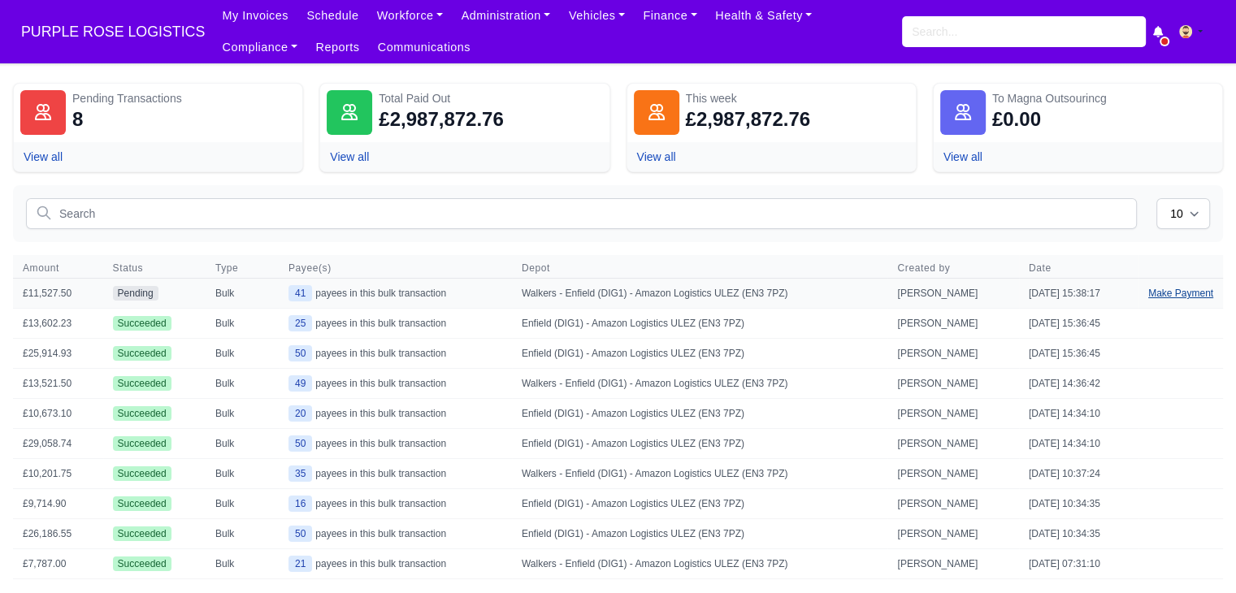
click at [1169, 302] on link "Make Payment" at bounding box center [1180, 293] width 84 height 29
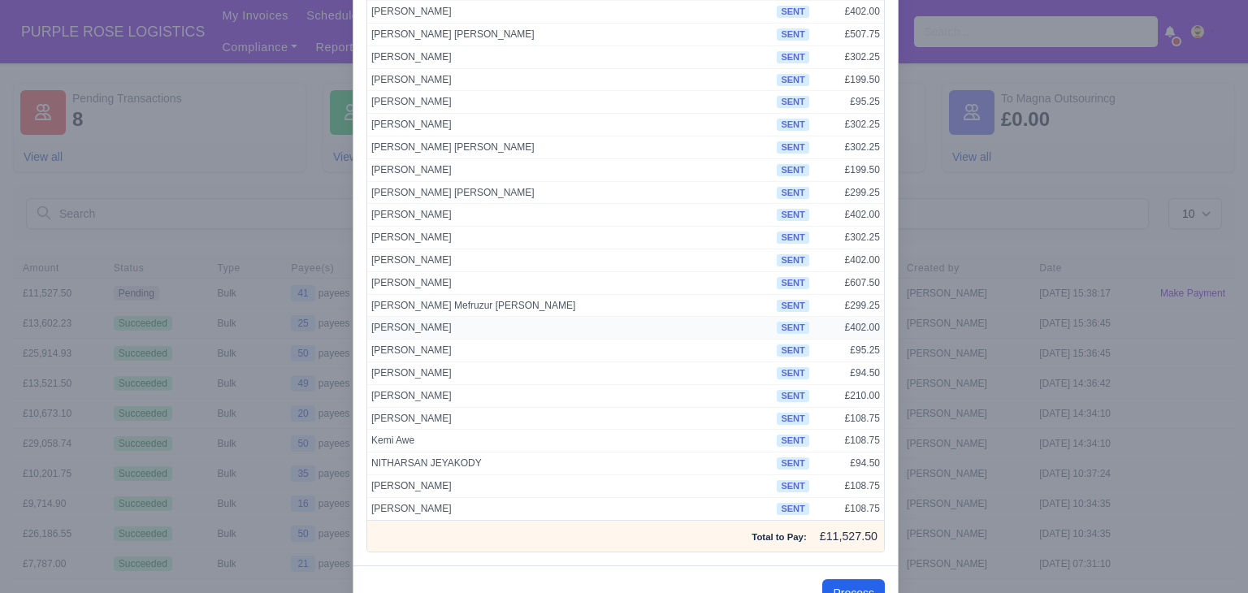
scroll to position [640, 0]
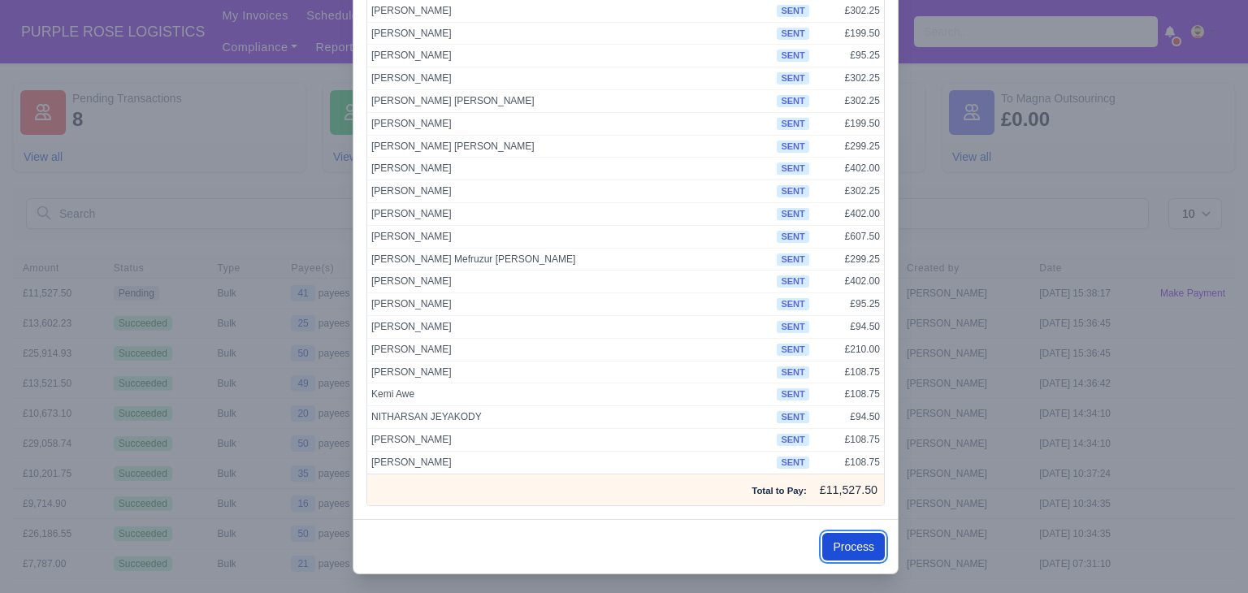
click at [847, 533] on button "Process" at bounding box center [853, 547] width 63 height 28
